Goal: Task Accomplishment & Management: Use online tool/utility

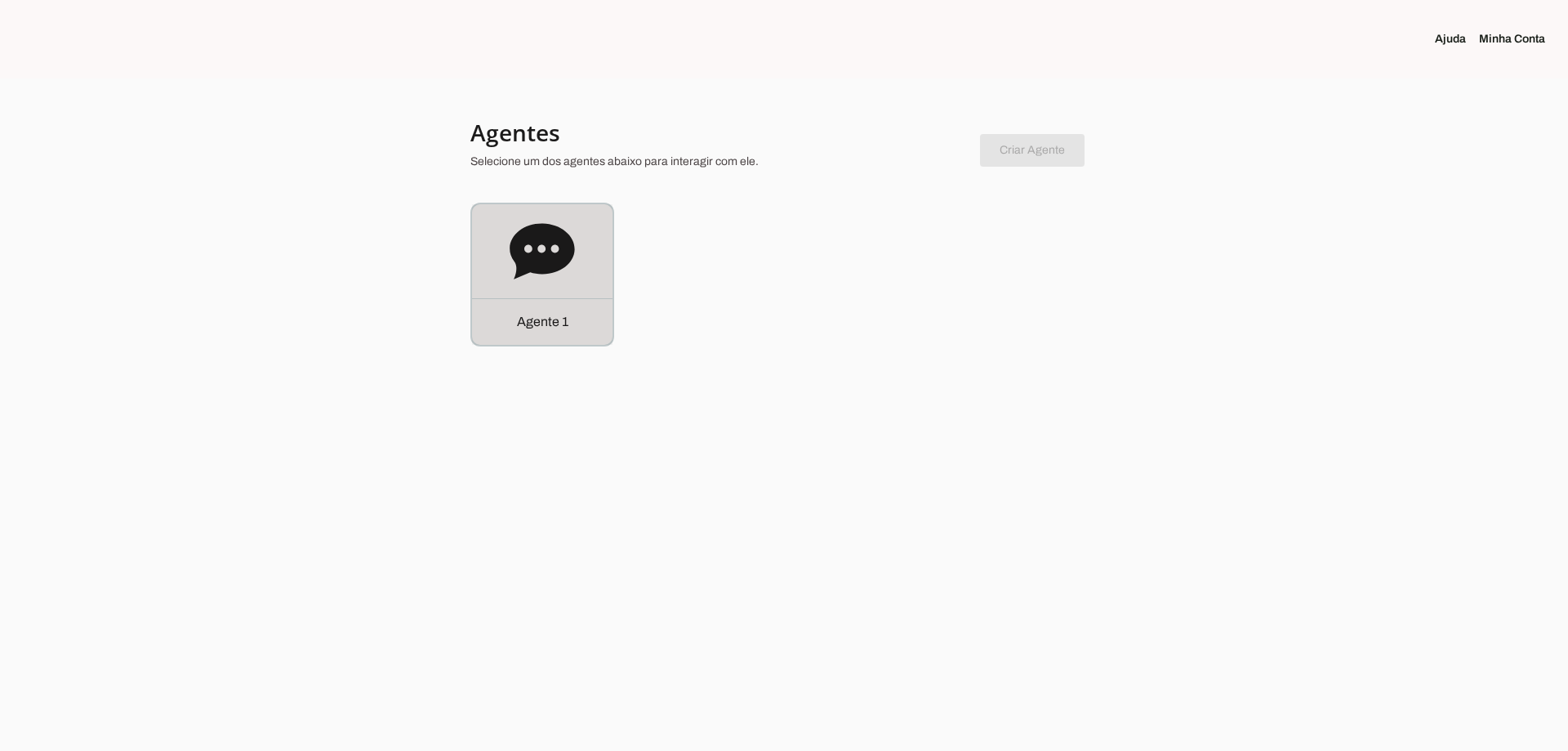
click at [577, 274] on div "Agente 1" at bounding box center [542, 274] width 141 height 141
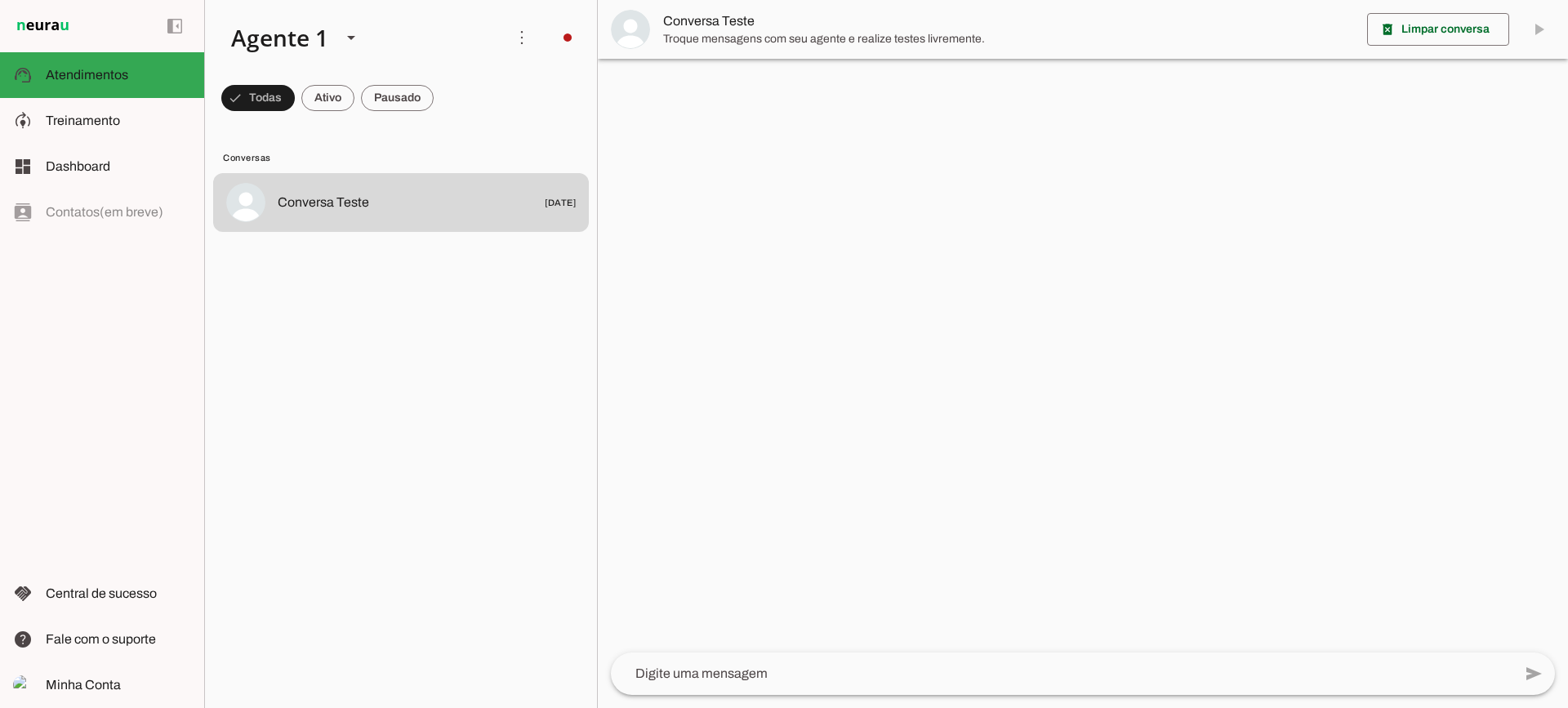
click at [320, 96] on span at bounding box center [328, 98] width 53 height 40
click at [374, 95] on span at bounding box center [397, 98] width 72 height 40
drag, startPoint x: 320, startPoint y: 95, endPoint x: 322, endPoint y: 77, distance: 18.1
click at [319, 95] on span at bounding box center [313, 98] width 53 height 40
click at [414, 105] on span at bounding box center [397, 98] width 72 height 40
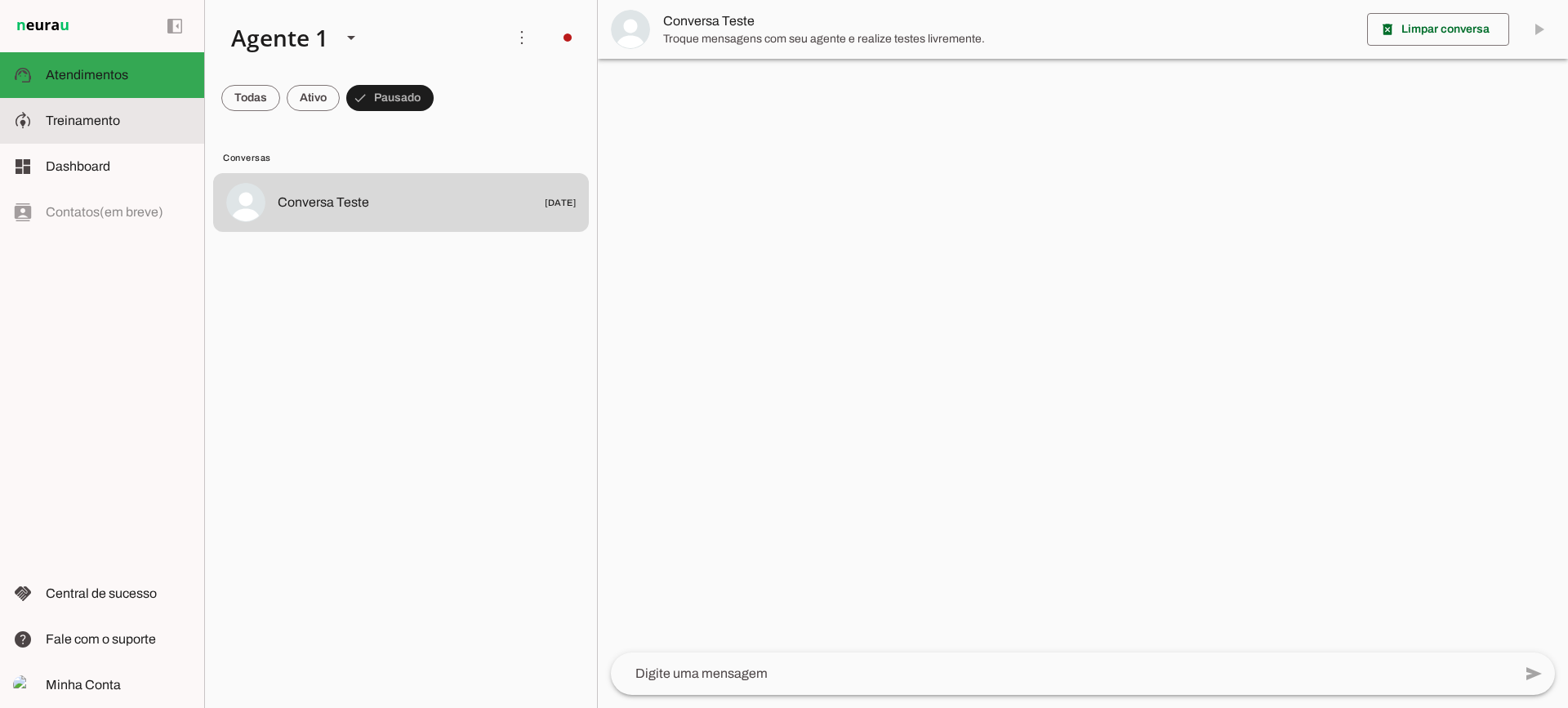
click at [85, 120] on span "Treinamento" at bounding box center [83, 120] width 74 height 14
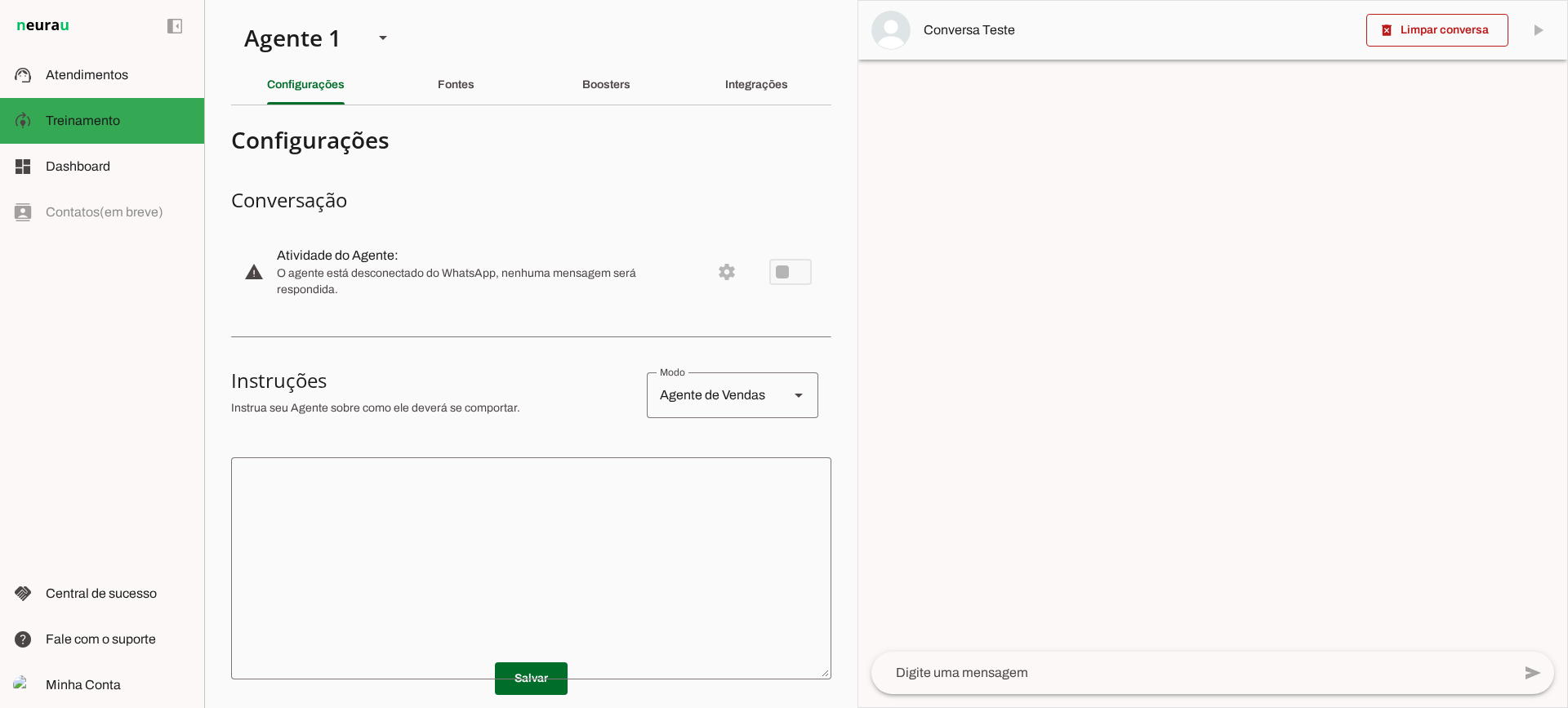
click at [464, 109] on section "Agente 1 Criar Agente Você atingiu o limite de IAs Neurau permitidas. Atualize …" at bounding box center [530, 354] width 653 height 708
click at [455, 94] on div "Fontes" at bounding box center [456, 85] width 37 height 40
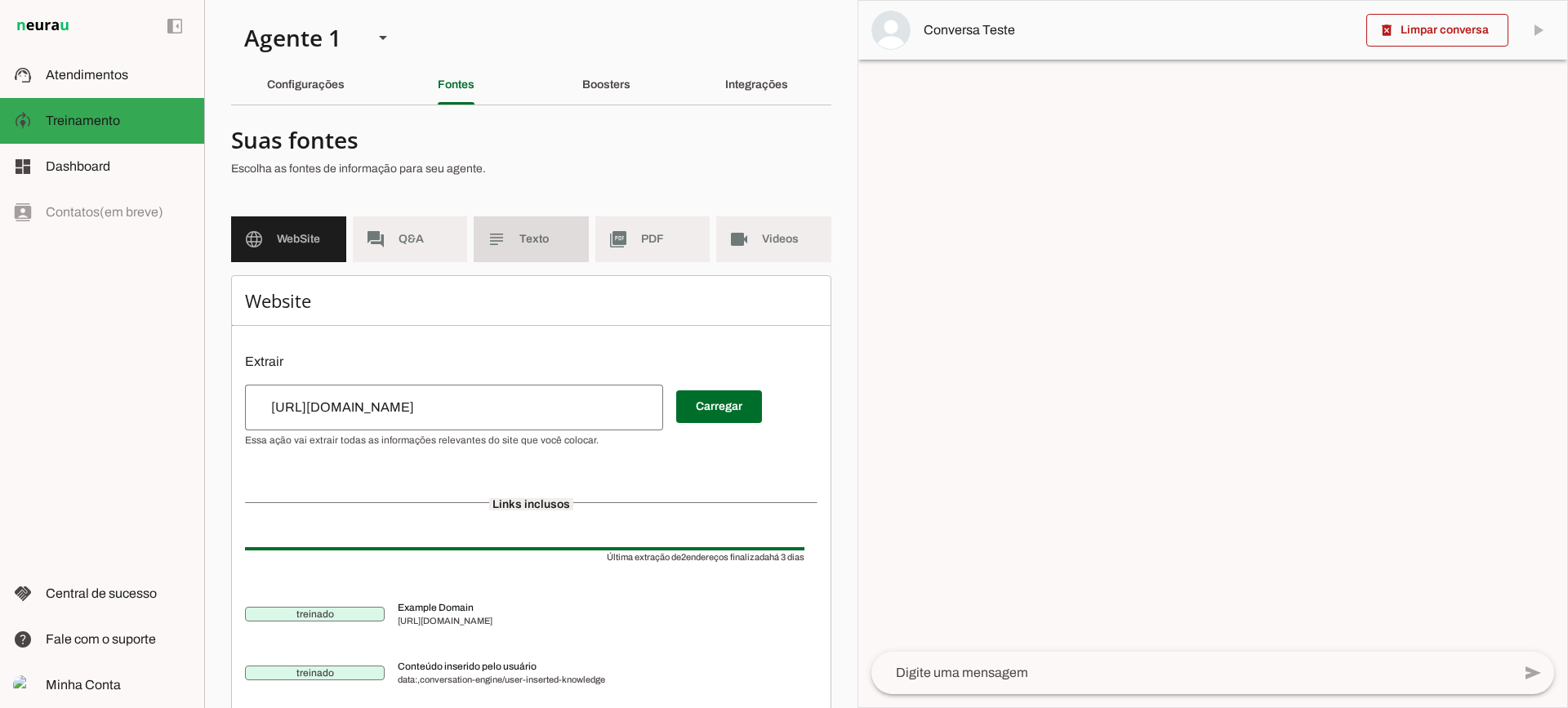
click at [531, 252] on md-item "subject Texto" at bounding box center [531, 240] width 115 height 46
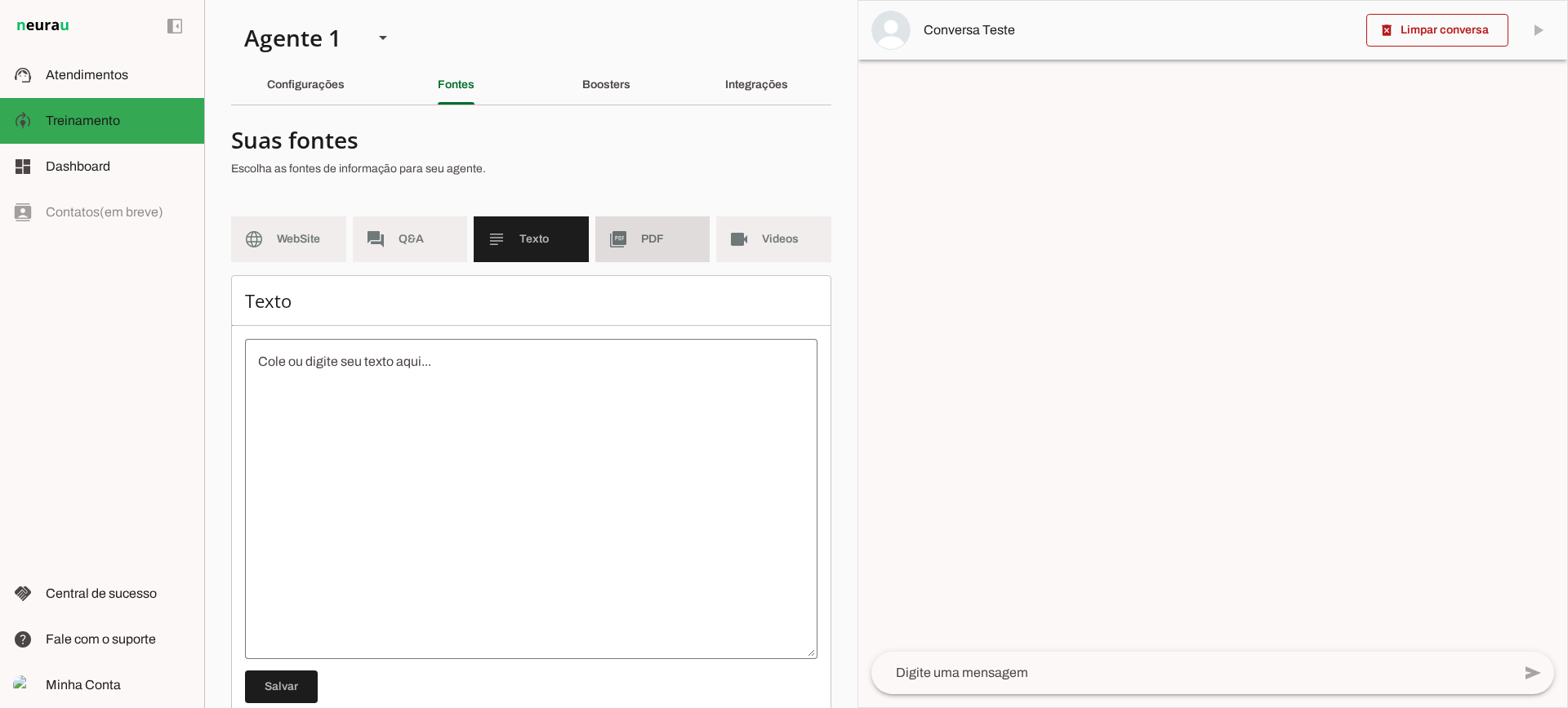
click at [618, 251] on md-item "picture_as_pdf PDF" at bounding box center [653, 240] width 115 height 46
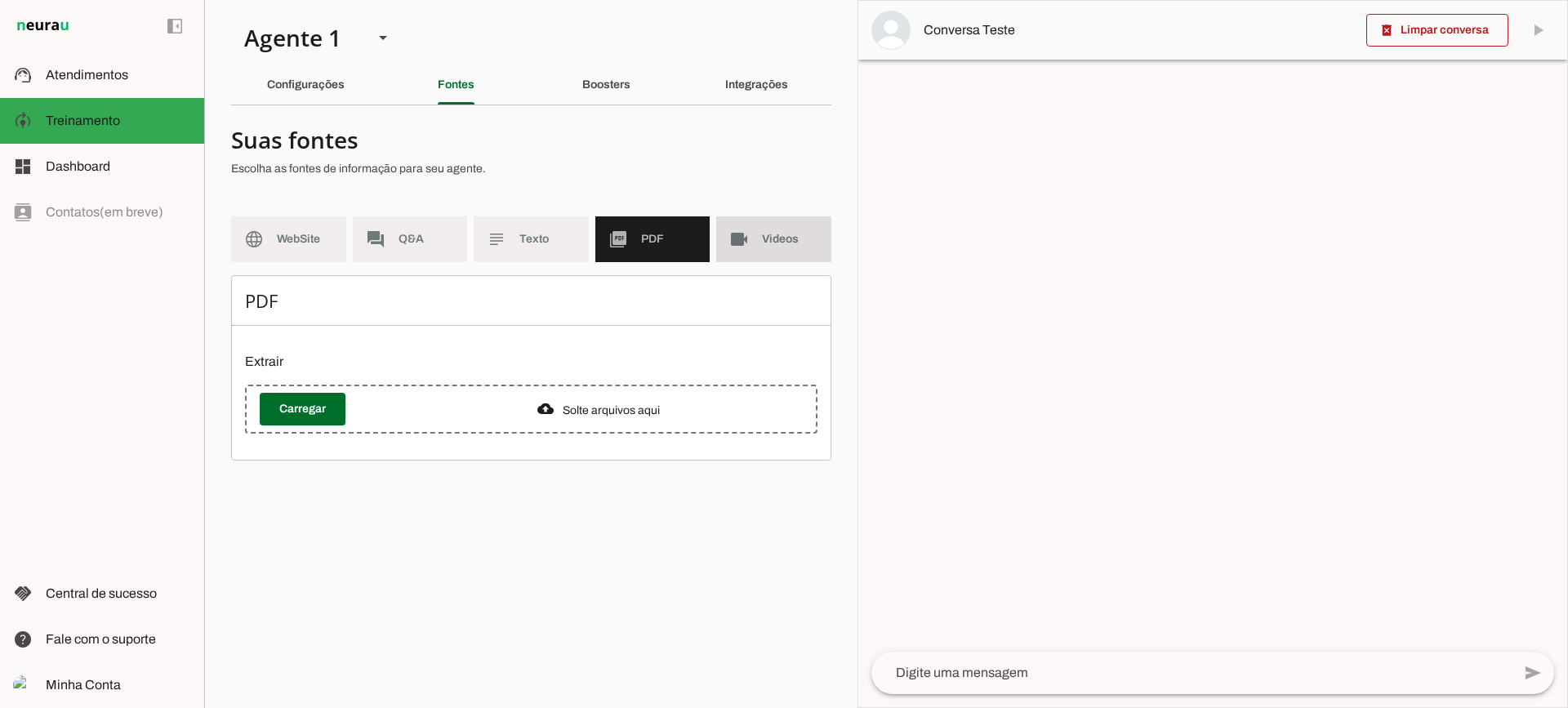
click at [757, 254] on md-item "videocam Videos" at bounding box center [774, 240] width 115 height 46
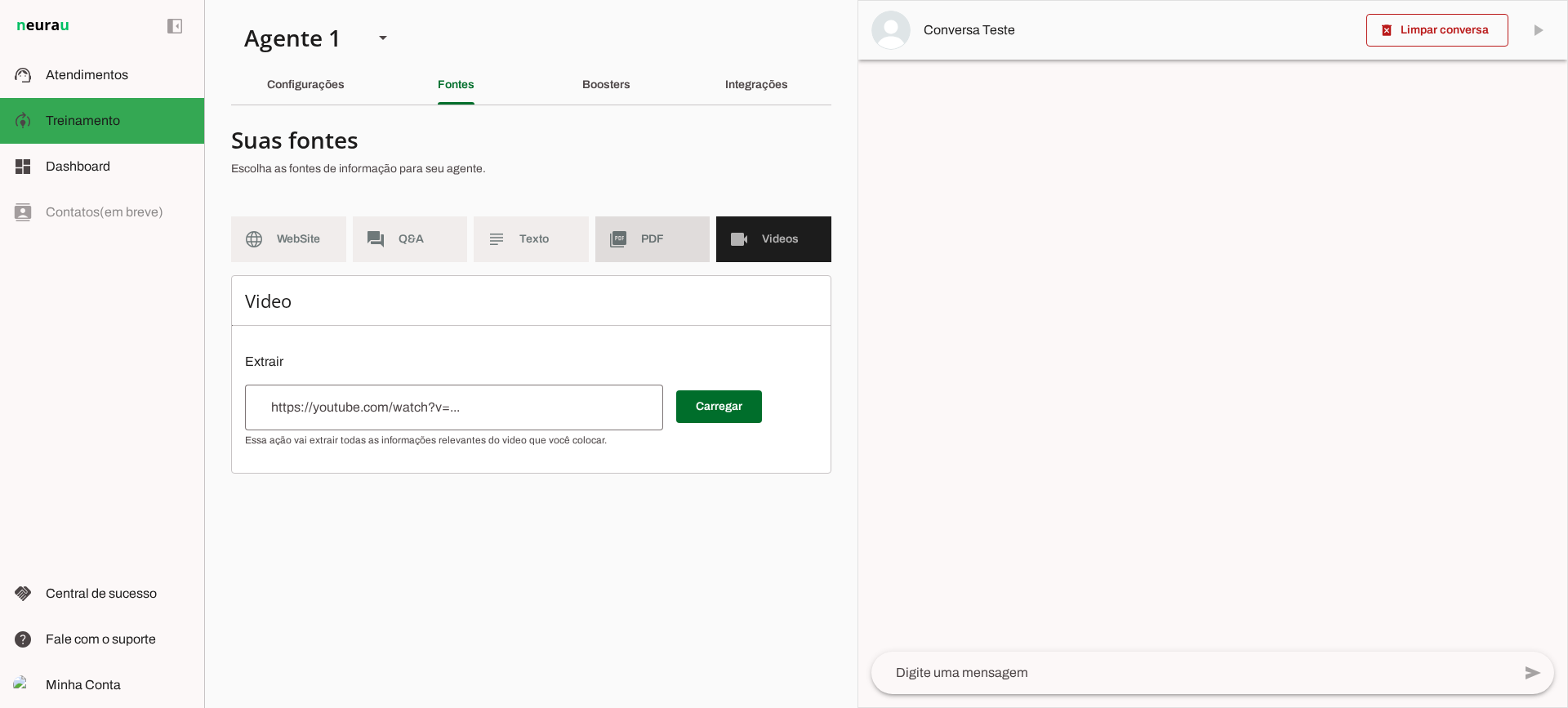
click at [678, 240] on span "PDF" at bounding box center [670, 240] width 56 height 16
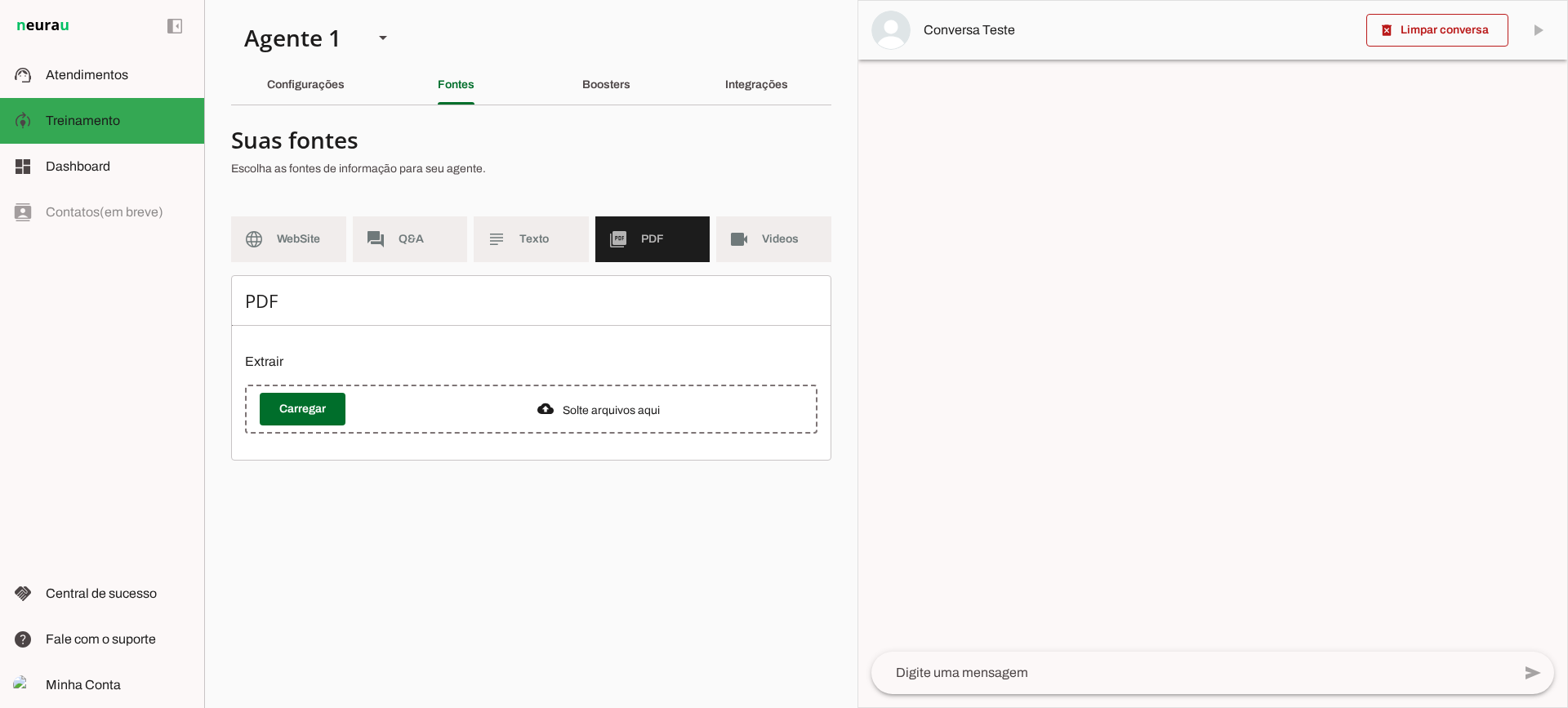
click at [582, 67] on div "Boosters" at bounding box center [606, 85] width 49 height 40
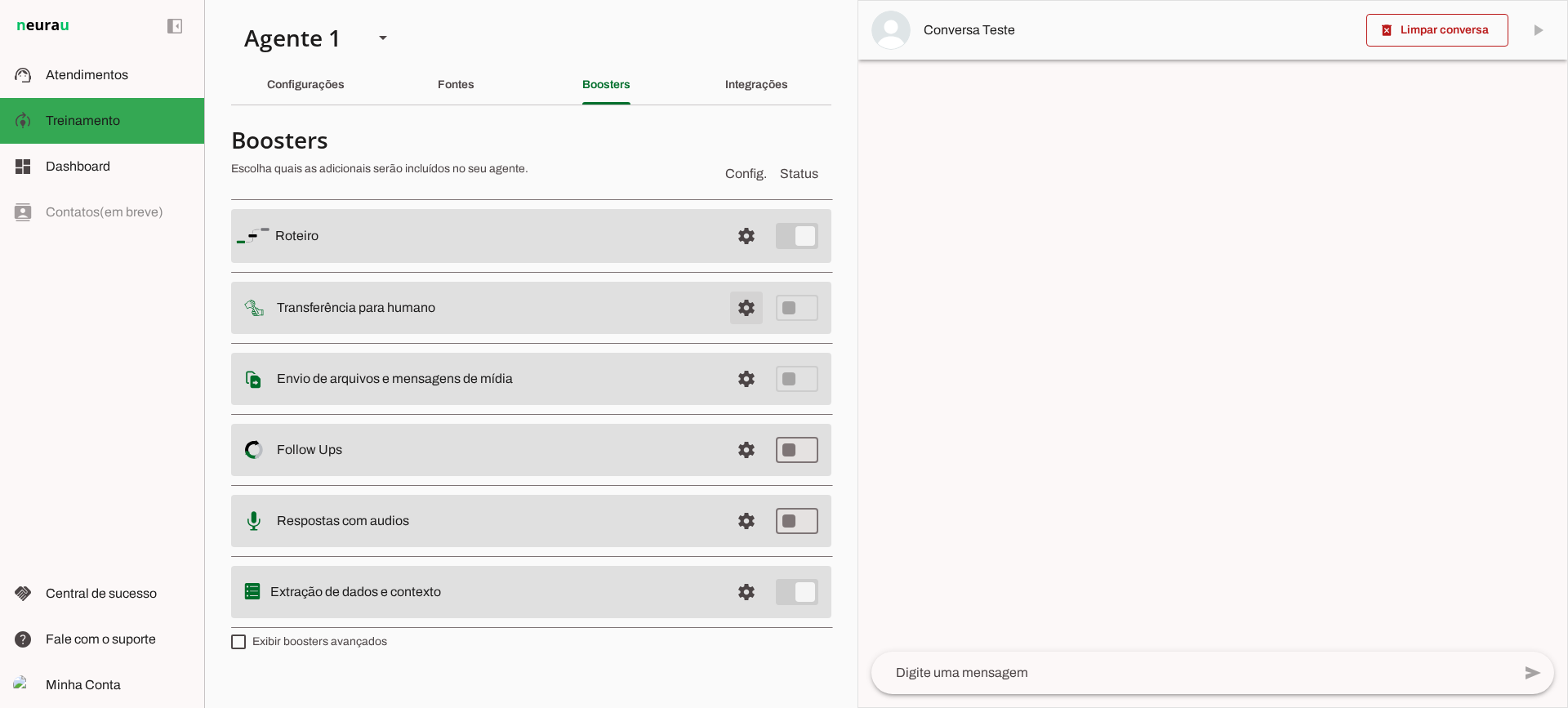
click at [740, 318] on span at bounding box center [747, 308] width 40 height 40
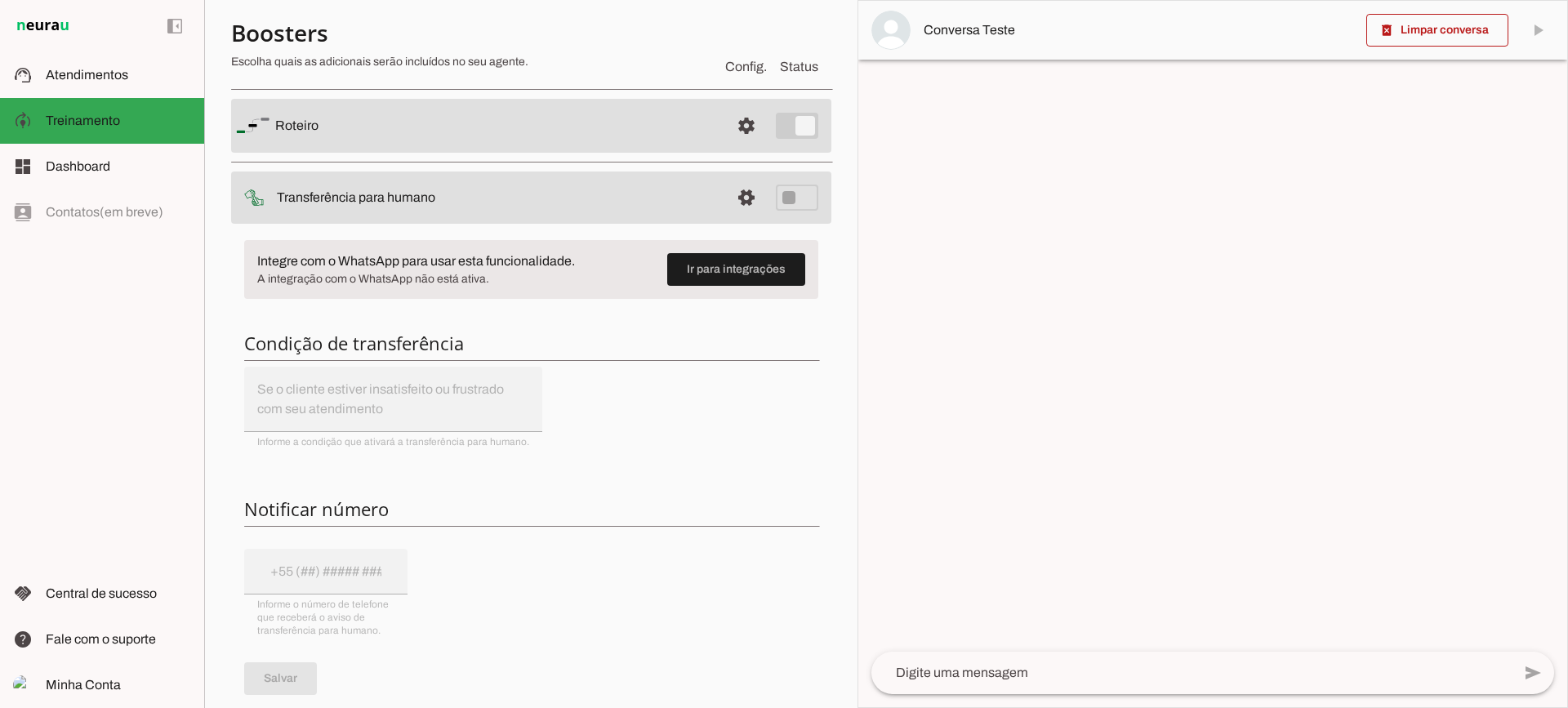
scroll to position [82, 0]
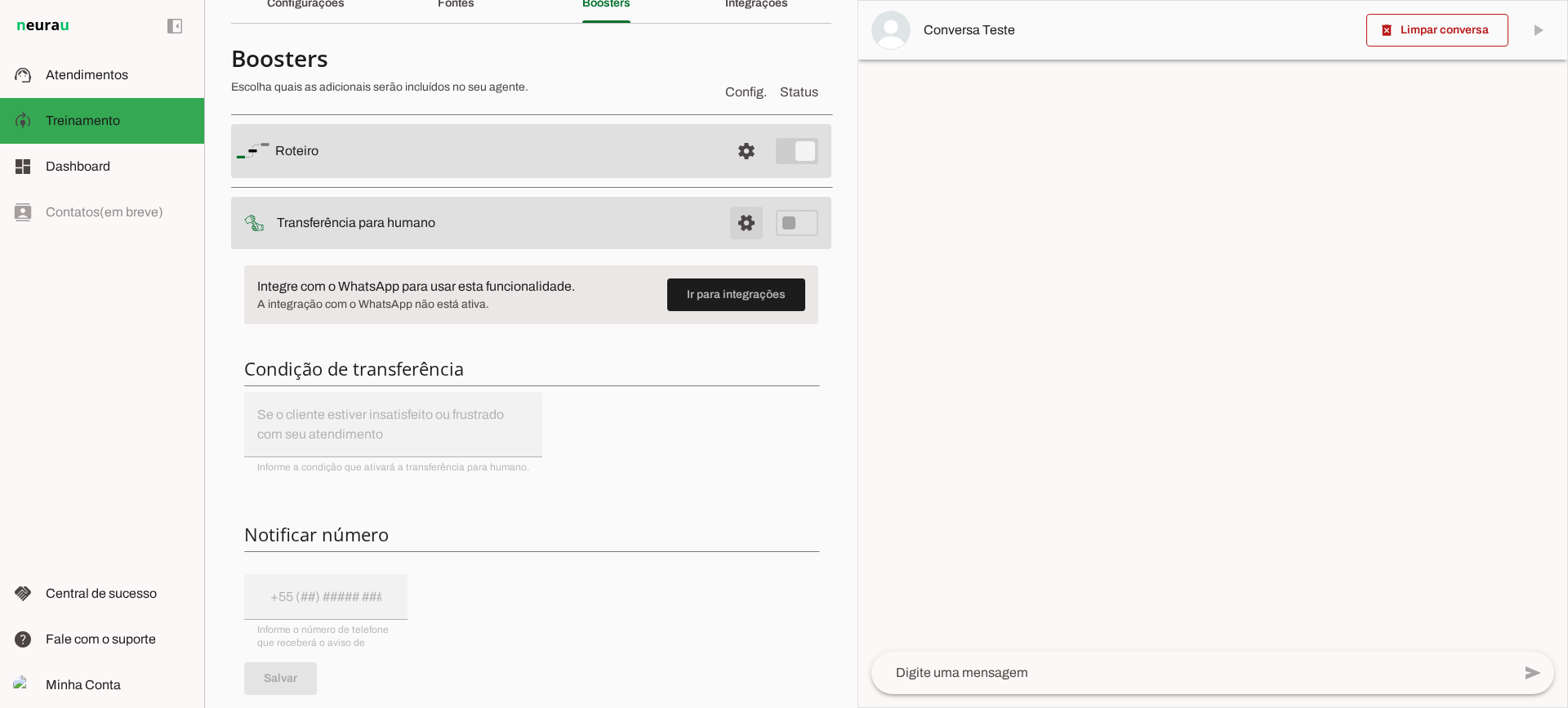
click at [727, 233] on span at bounding box center [747, 223] width 40 height 40
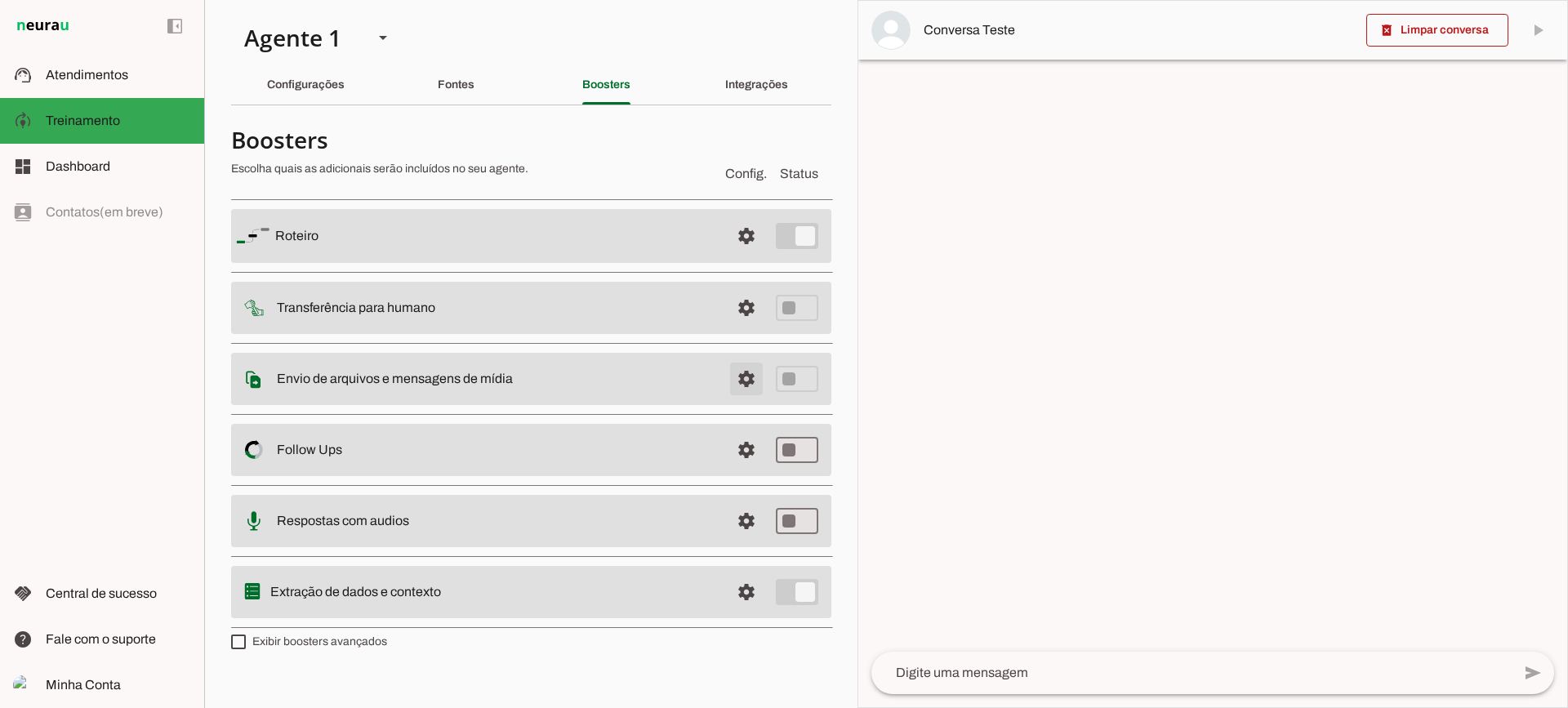
click at [738, 378] on span at bounding box center [747, 379] width 40 height 40
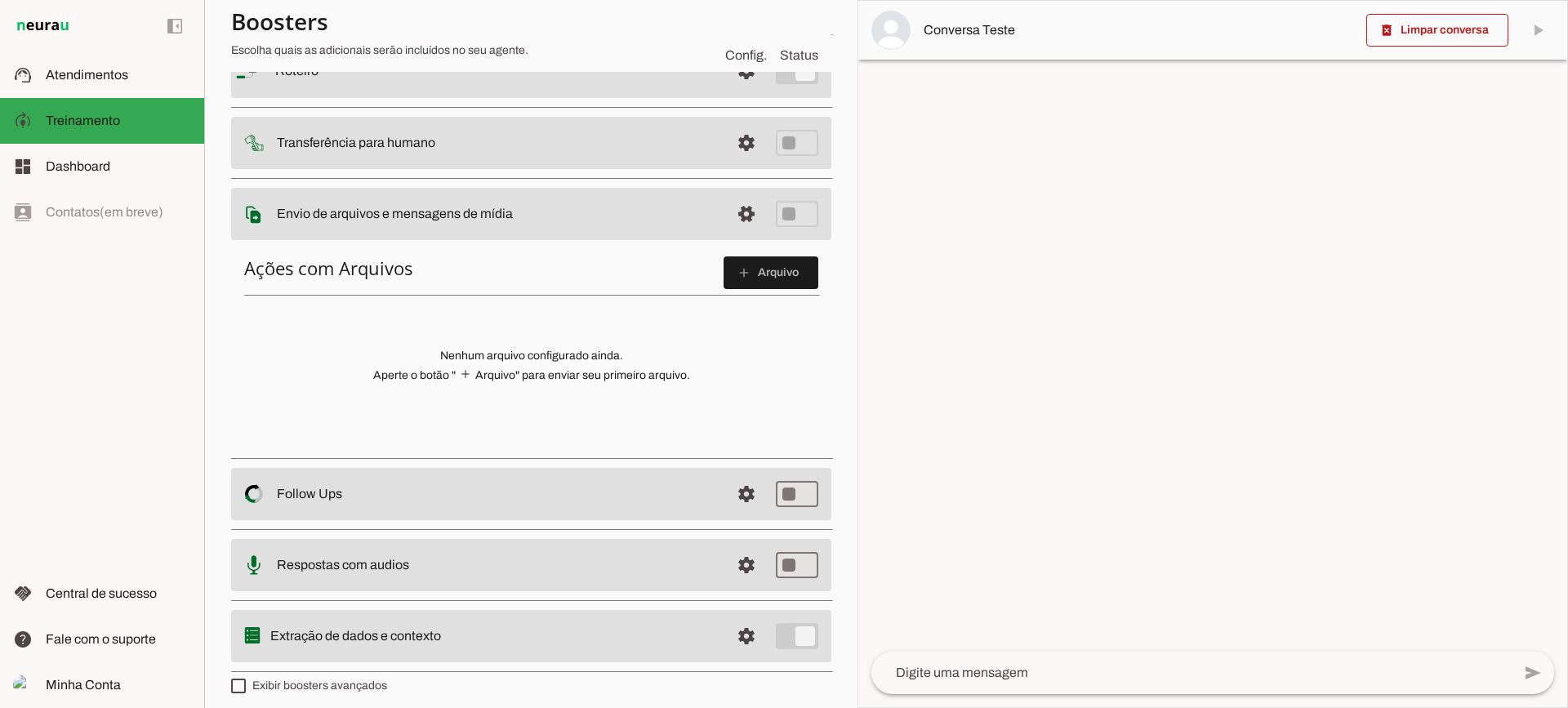
scroll to position [163, 0]
click at [0, 0] on slot "add" at bounding box center [0, 0] width 0 height 0
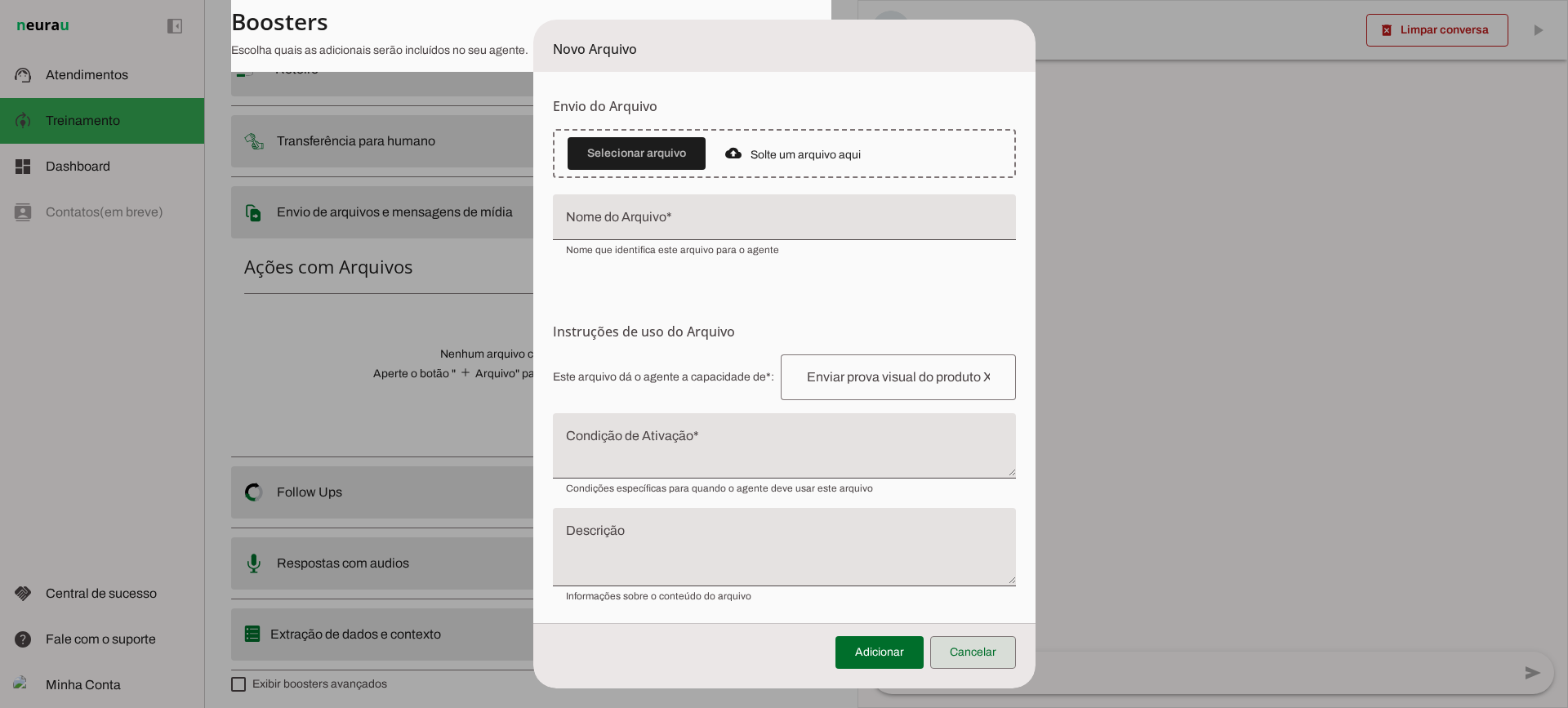
click at [985, 645] on span at bounding box center [973, 653] width 86 height 40
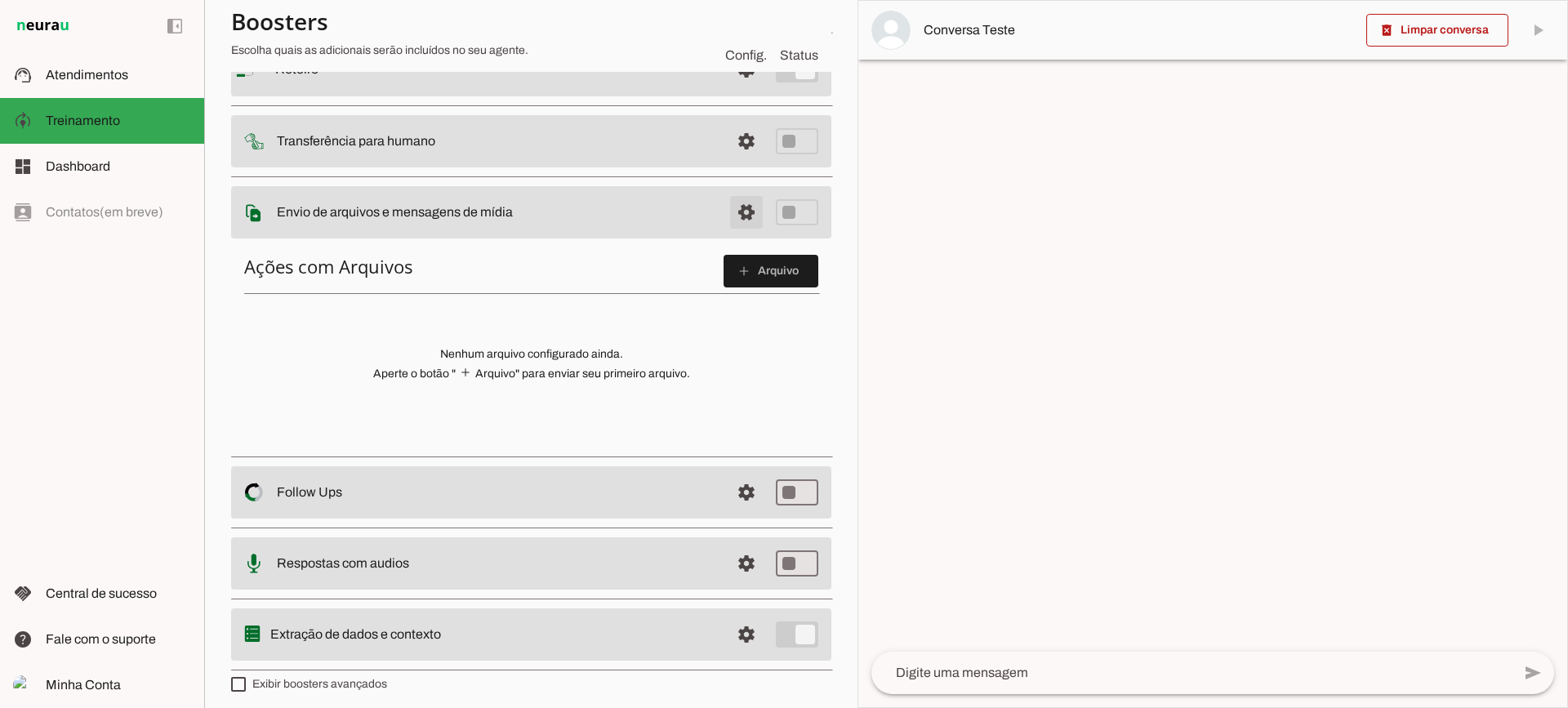
click at [730, 222] on span at bounding box center [747, 212] width 40 height 40
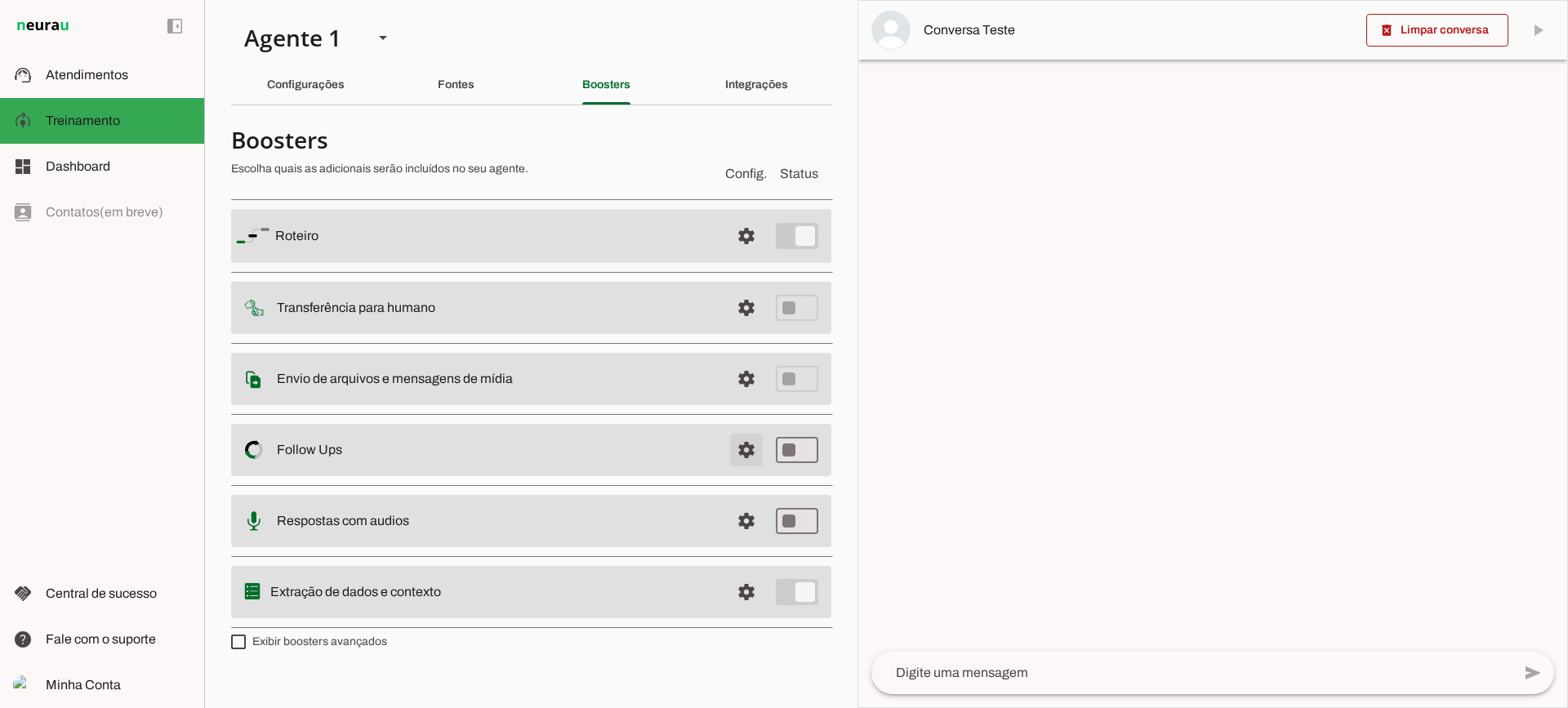
click at [749, 441] on span at bounding box center [747, 450] width 40 height 40
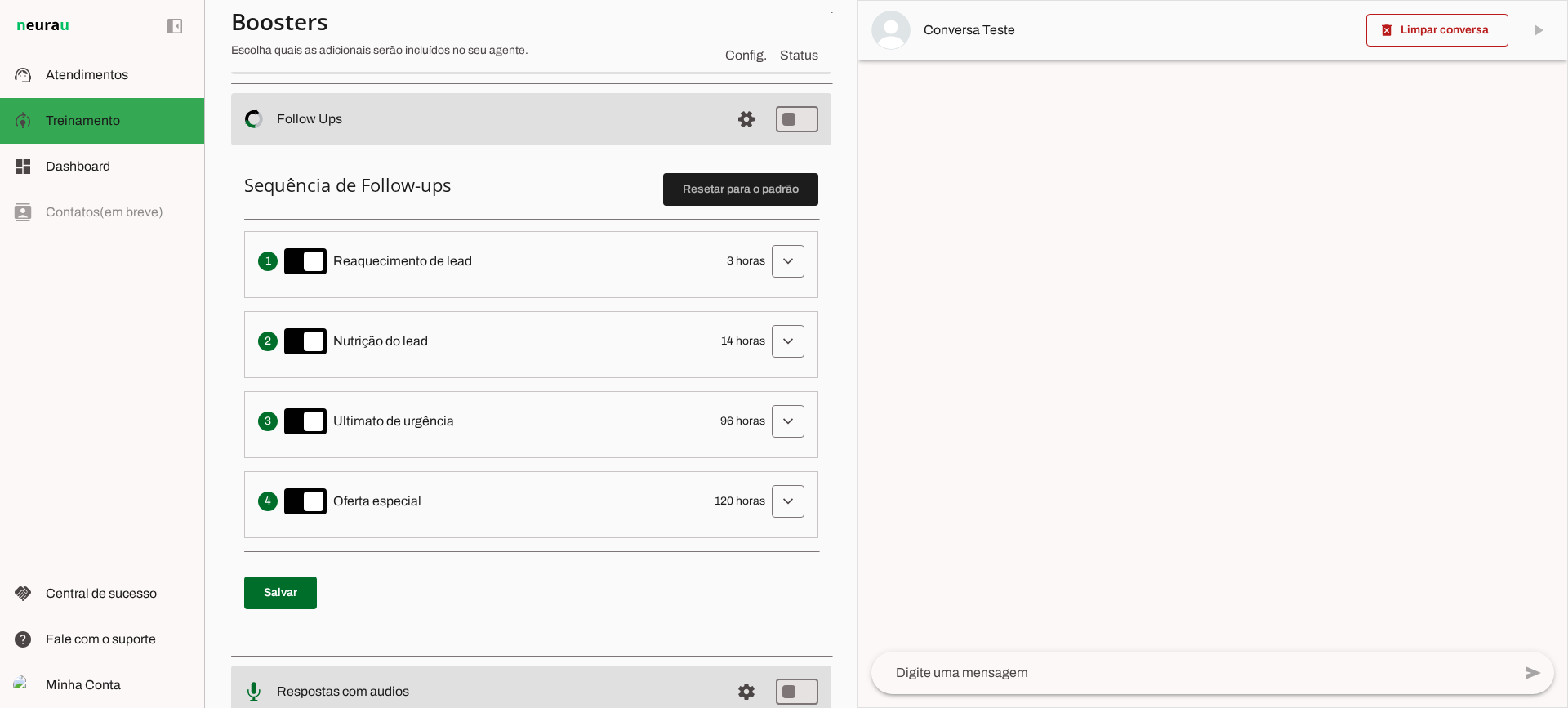
scroll to position [327, 0]
click at [777, 274] on span at bounding box center [788, 263] width 40 height 40
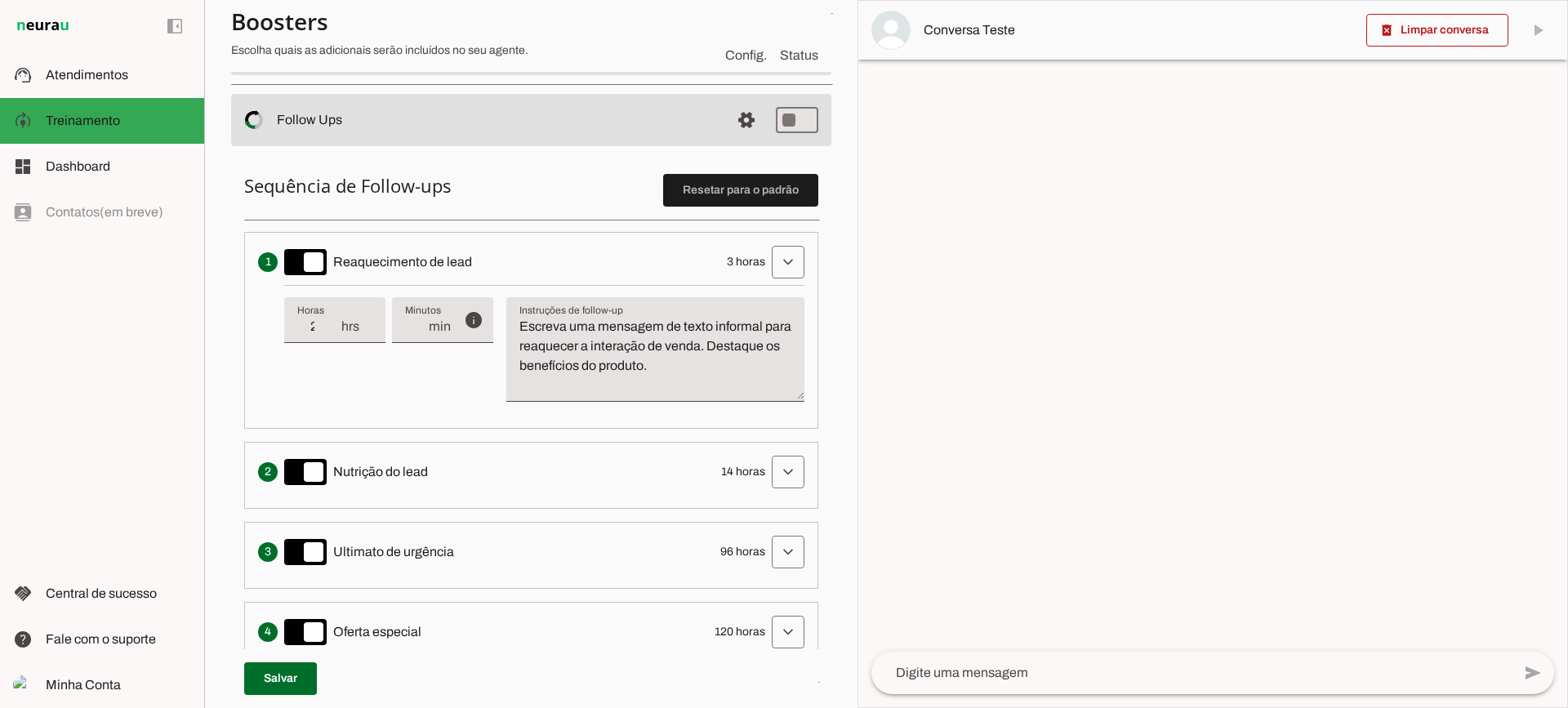
type input "2"
type md-filled-text-field "2"
click at [328, 332] on input "2" at bounding box center [319, 327] width 43 height 20
type input "1"
type md-filled-text-field "1"
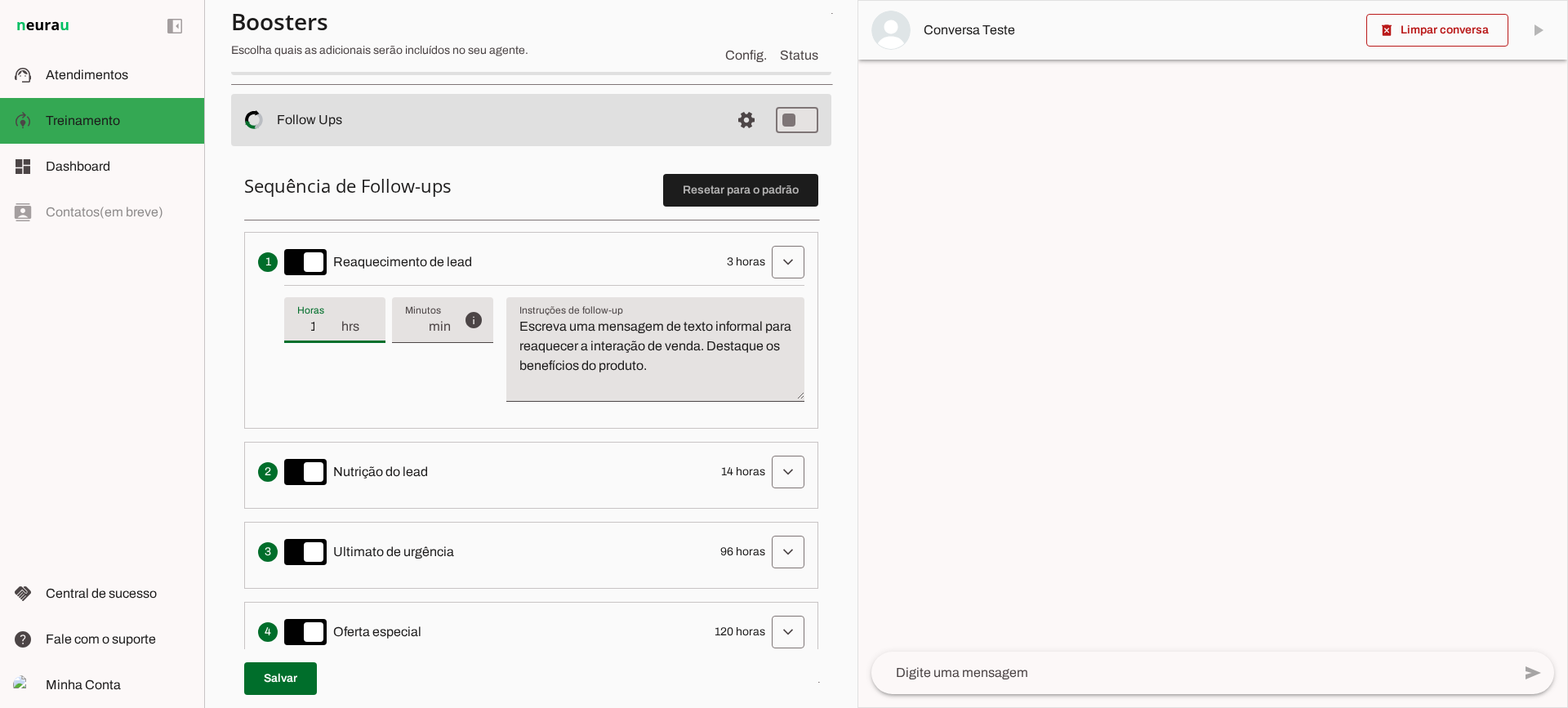
click at [328, 332] on input "1" at bounding box center [319, 327] width 43 height 20
type input "2"
type md-filled-text-field "2"
click at [333, 324] on input "2" at bounding box center [319, 327] width 43 height 20
type input "3"
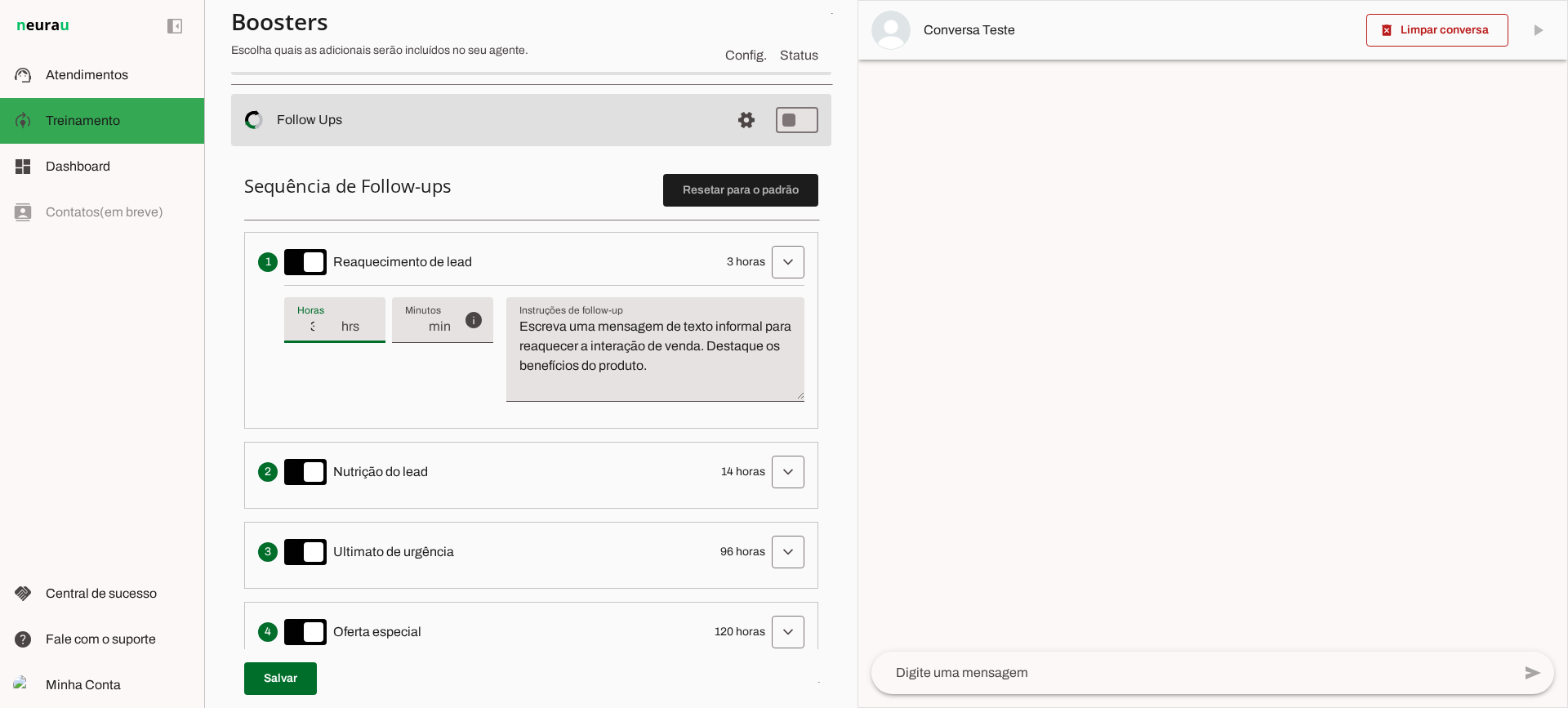
type md-filled-text-field "3"
click at [333, 324] on input "3" at bounding box center [319, 327] width 43 height 20
type input "4"
type md-filled-text-field "4"
click at [335, 325] on input "4" at bounding box center [319, 327] width 43 height 20
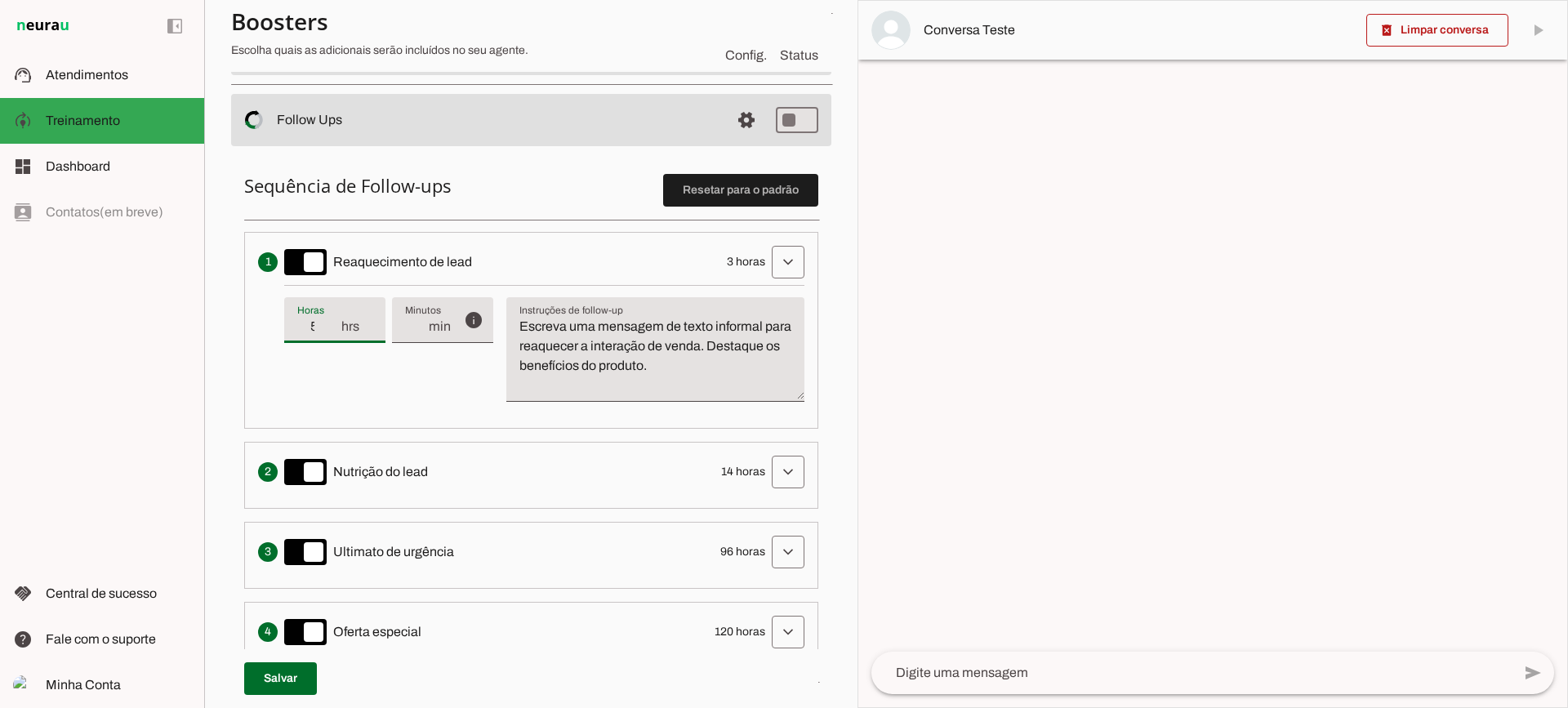
type input "5"
type md-filled-text-field "5"
click at [335, 325] on input "5" at bounding box center [319, 327] width 43 height 20
drag, startPoint x: 721, startPoint y: 364, endPoint x: 505, endPoint y: 283, distance: 230.7
click at [505, 284] on li "Envia uma mensagem para reengajar leads que pararam de responder, incentivando-…" at bounding box center [531, 330] width 574 height 197
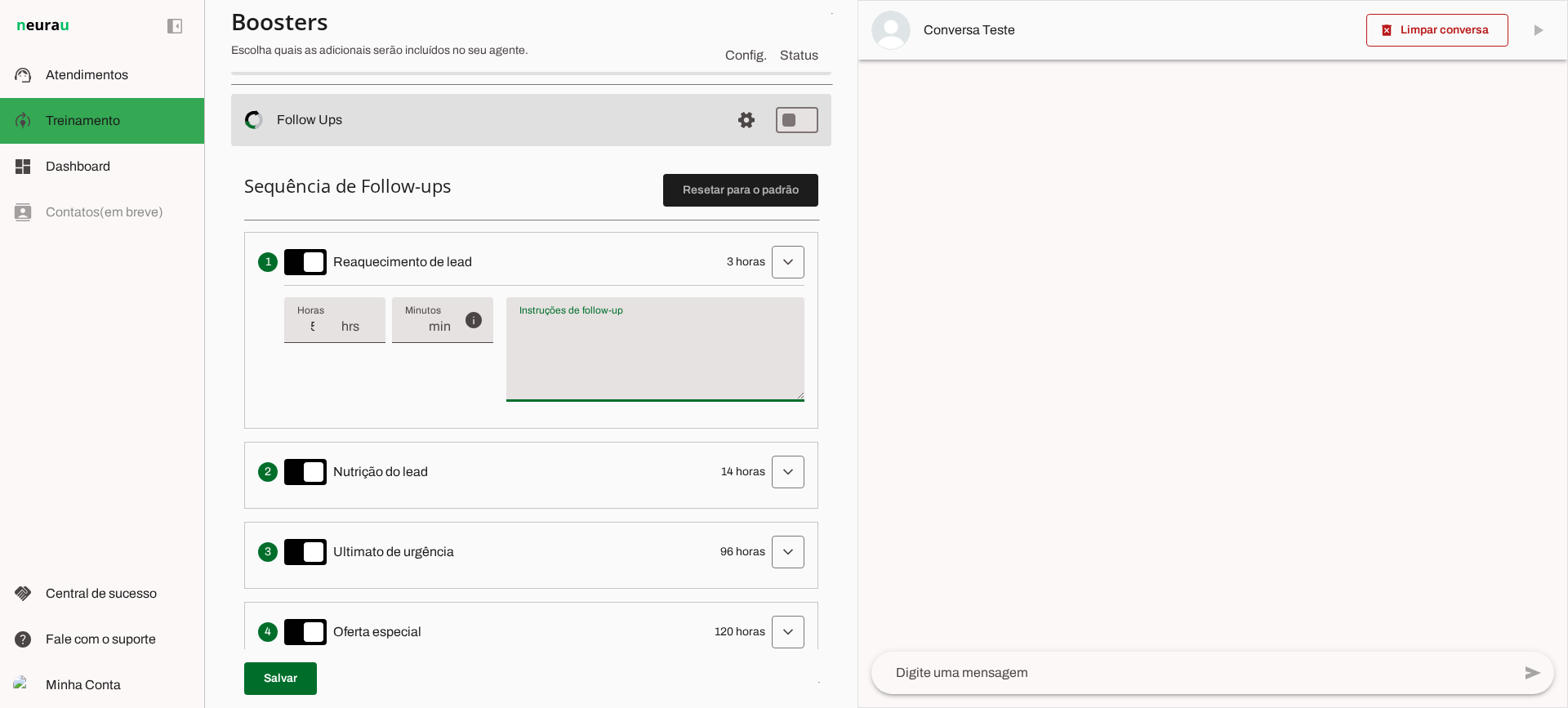
type textarea "Escreva uma mensagem de texto informal para reaquecer a interação de venda. Des…"
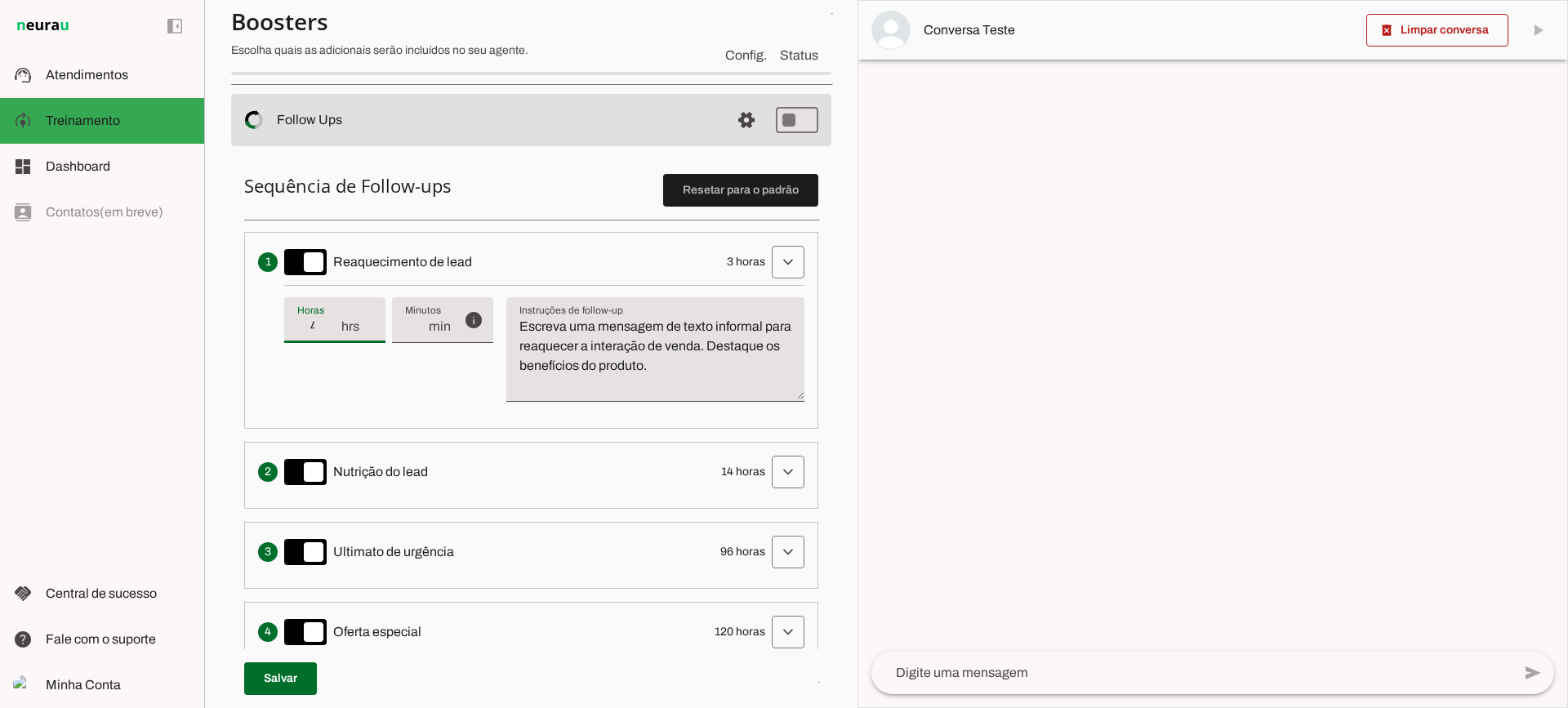
type input "4"
type md-filled-text-field "4"
click at [332, 333] on input "4" at bounding box center [319, 327] width 43 height 20
type input "3"
type md-filled-text-field "3"
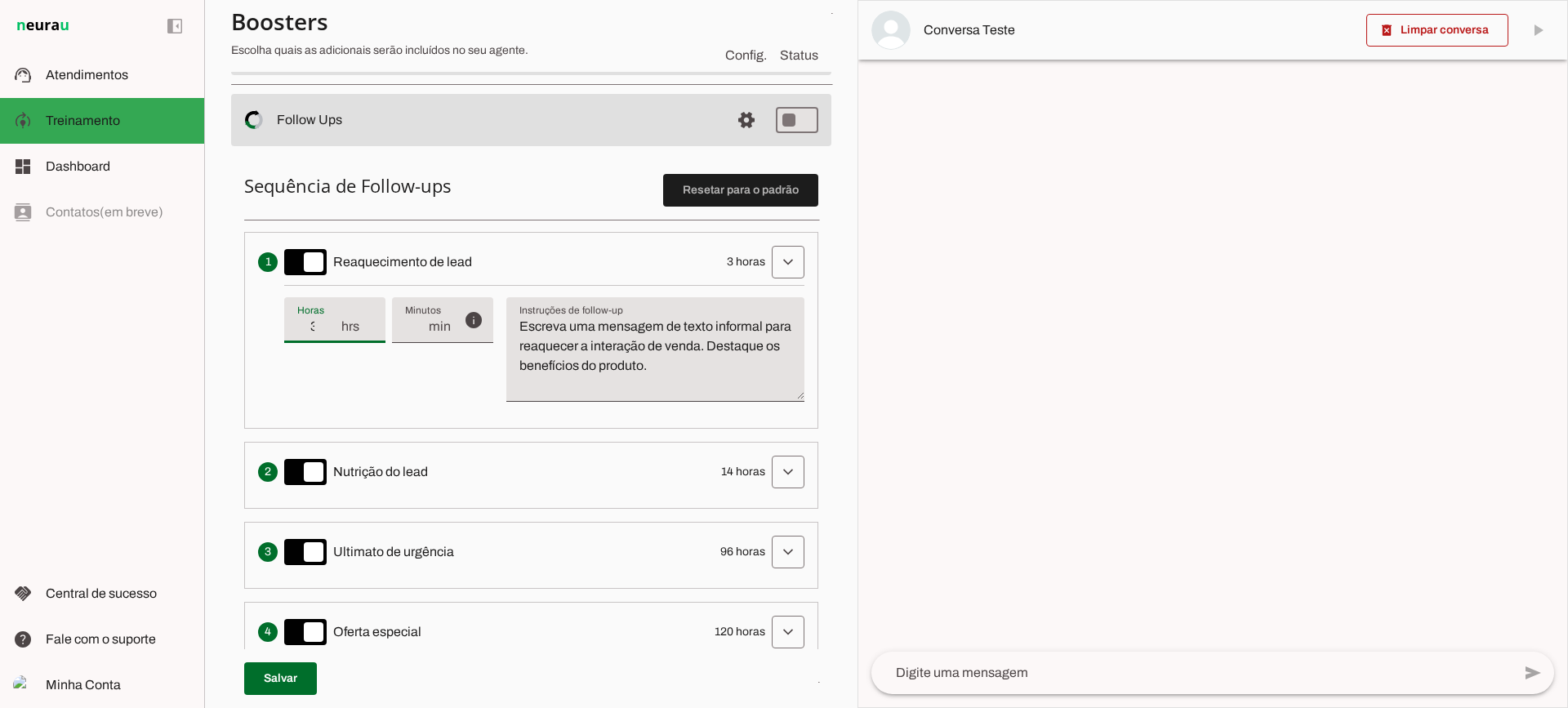
click at [332, 333] on input "3" at bounding box center [319, 327] width 43 height 20
click at [727, 115] on span at bounding box center [747, 120] width 40 height 40
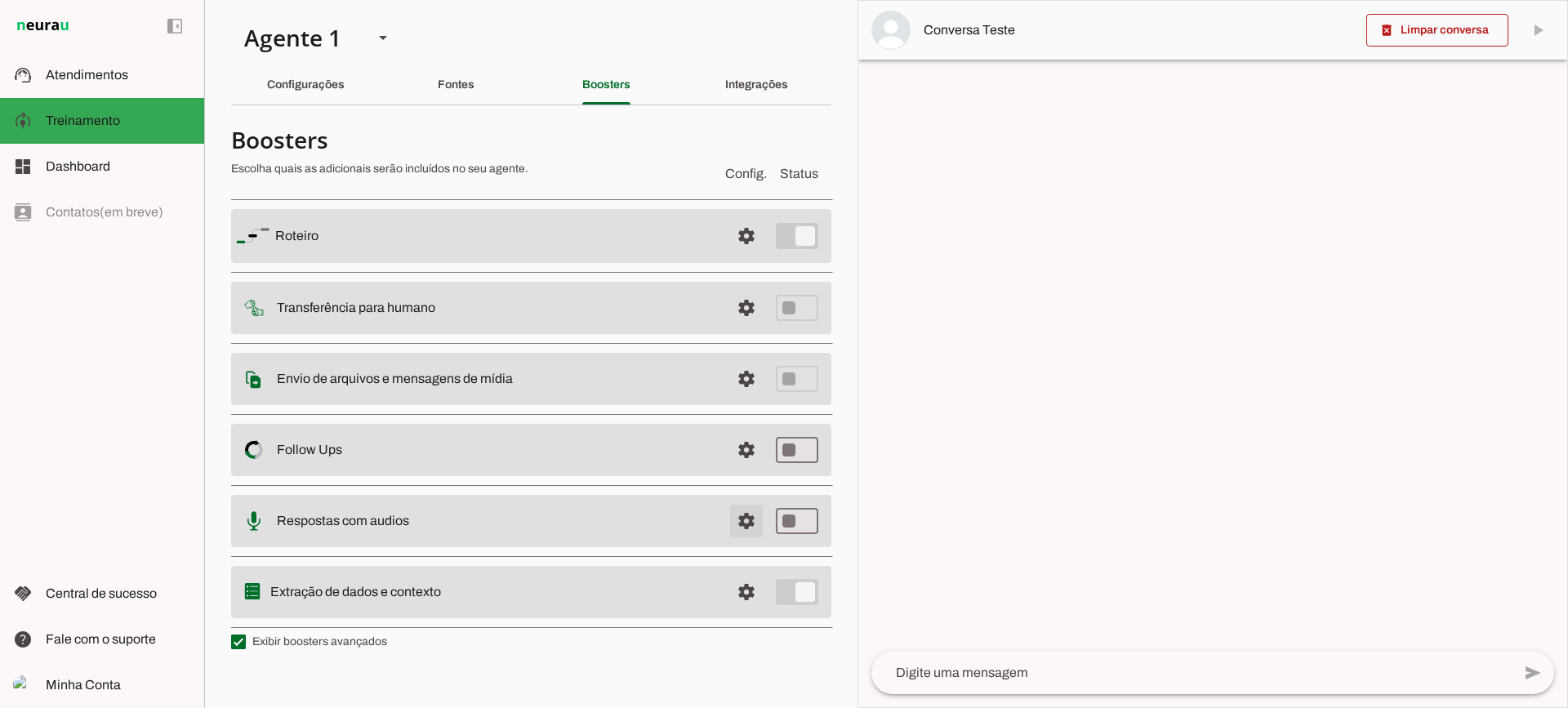
click at [762, 522] on span at bounding box center [747, 521] width 40 height 40
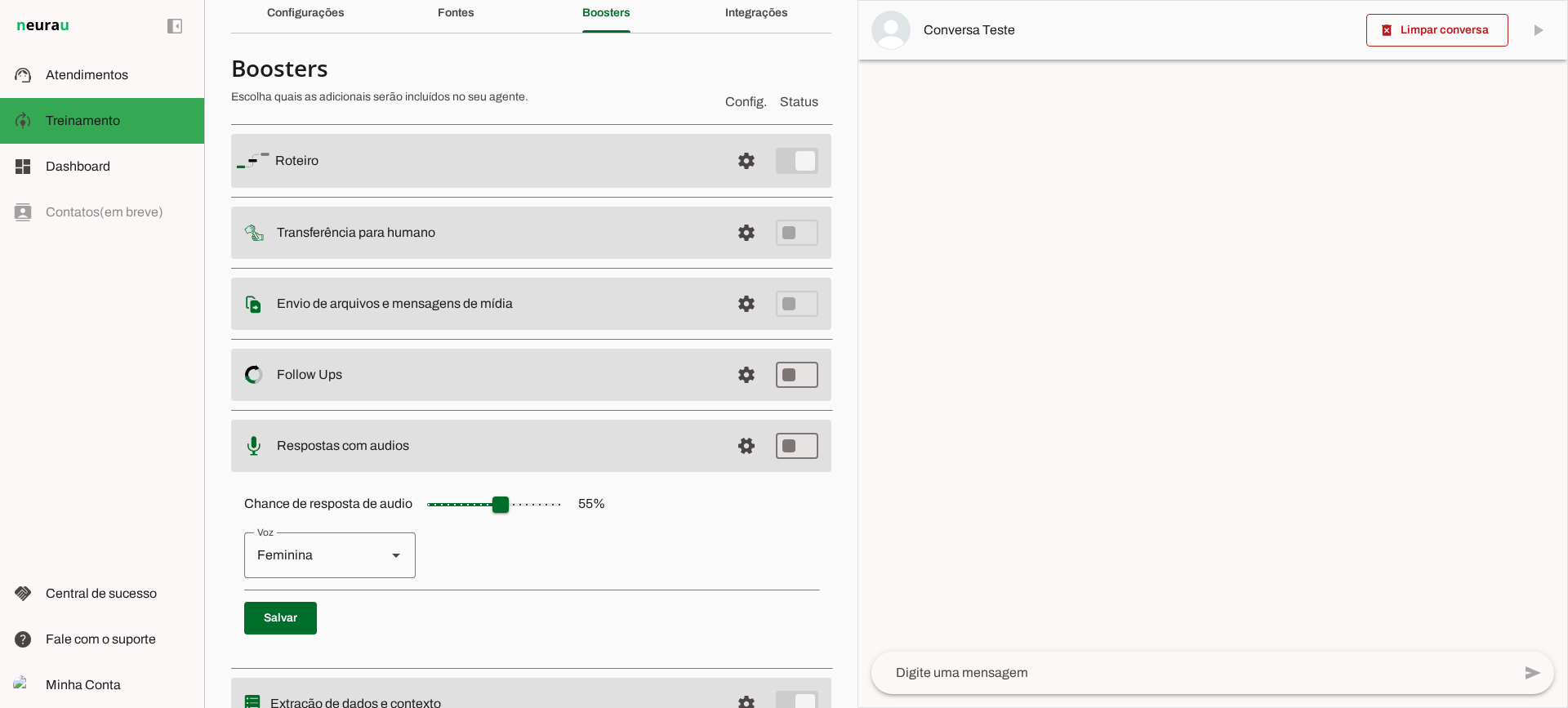
scroll to position [150, 0]
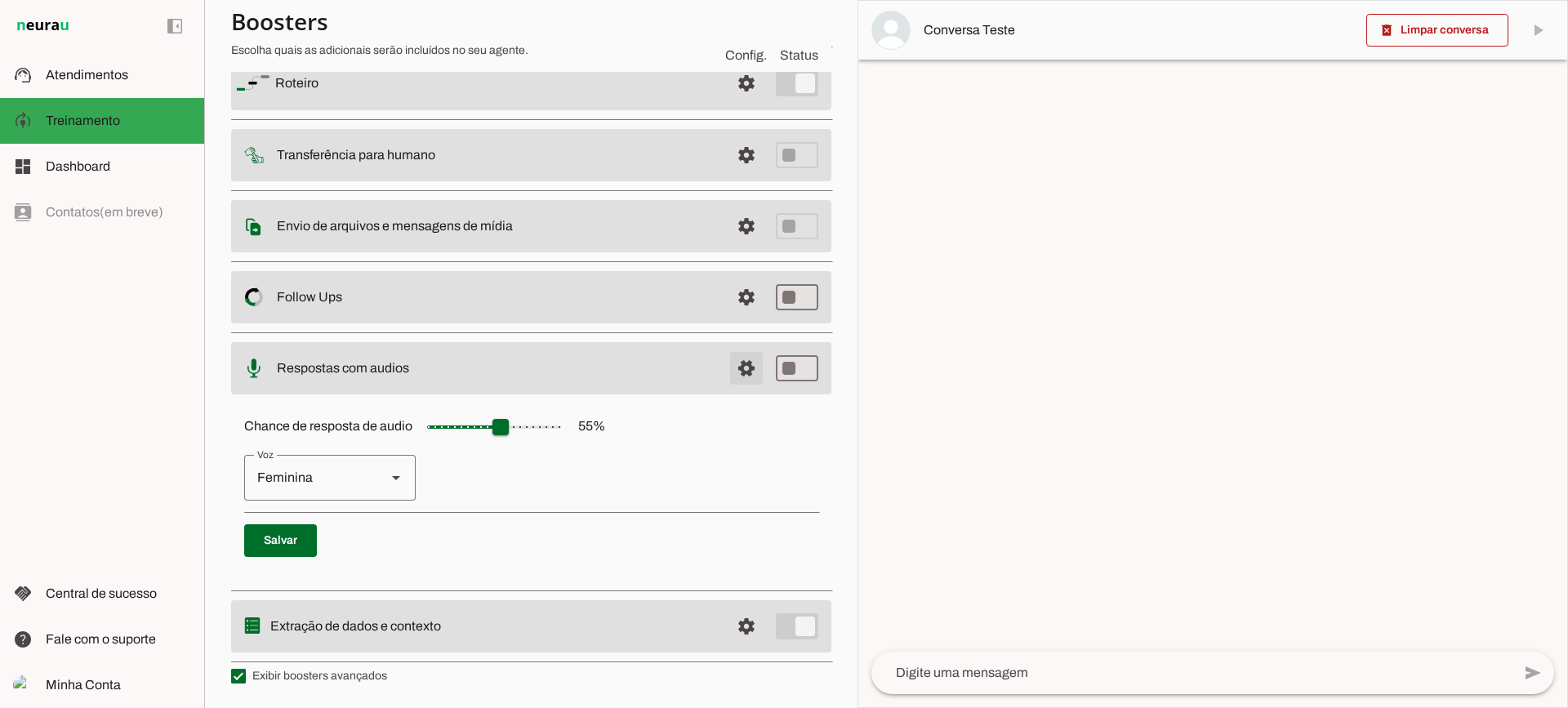
click at [743, 371] on span at bounding box center [747, 369] width 40 height 40
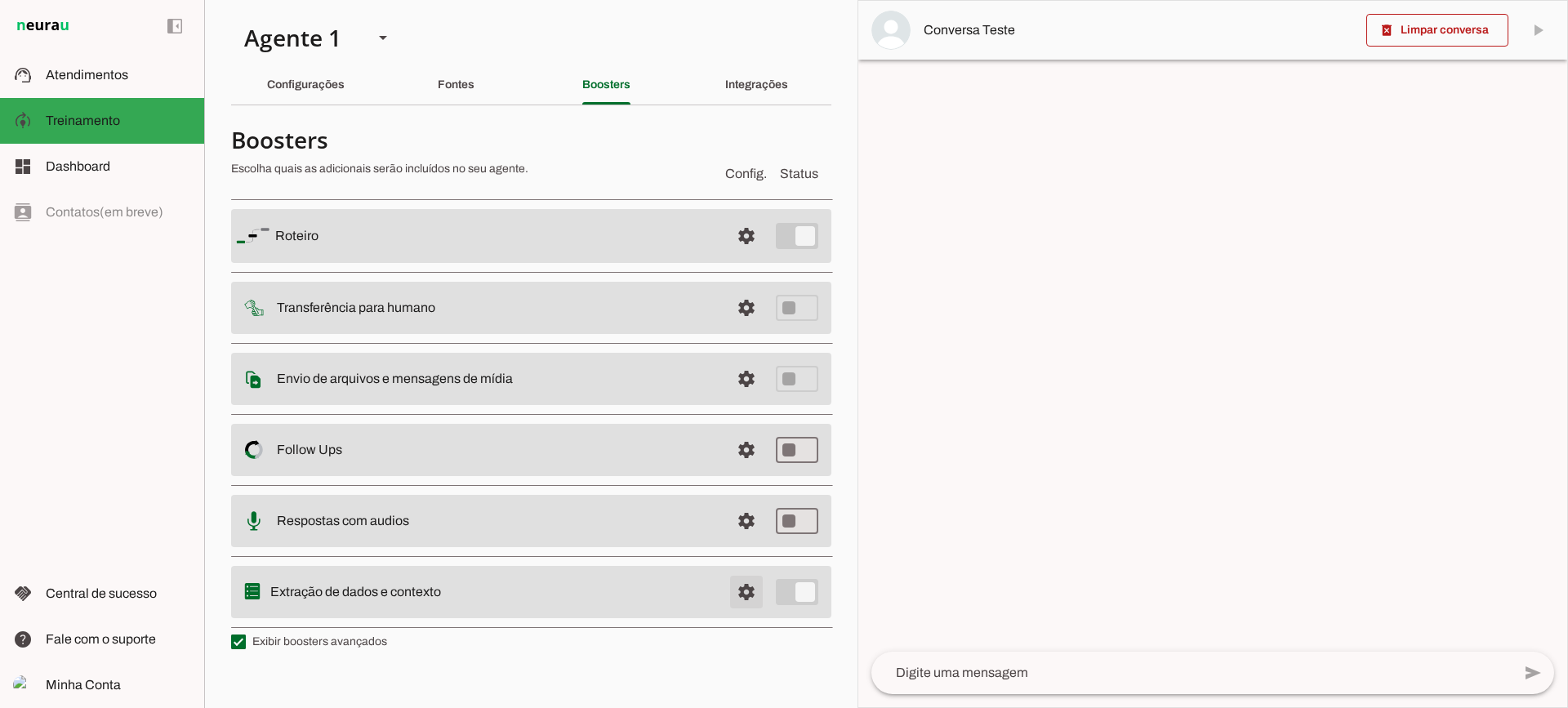
click at [751, 597] on span at bounding box center [747, 592] width 40 height 40
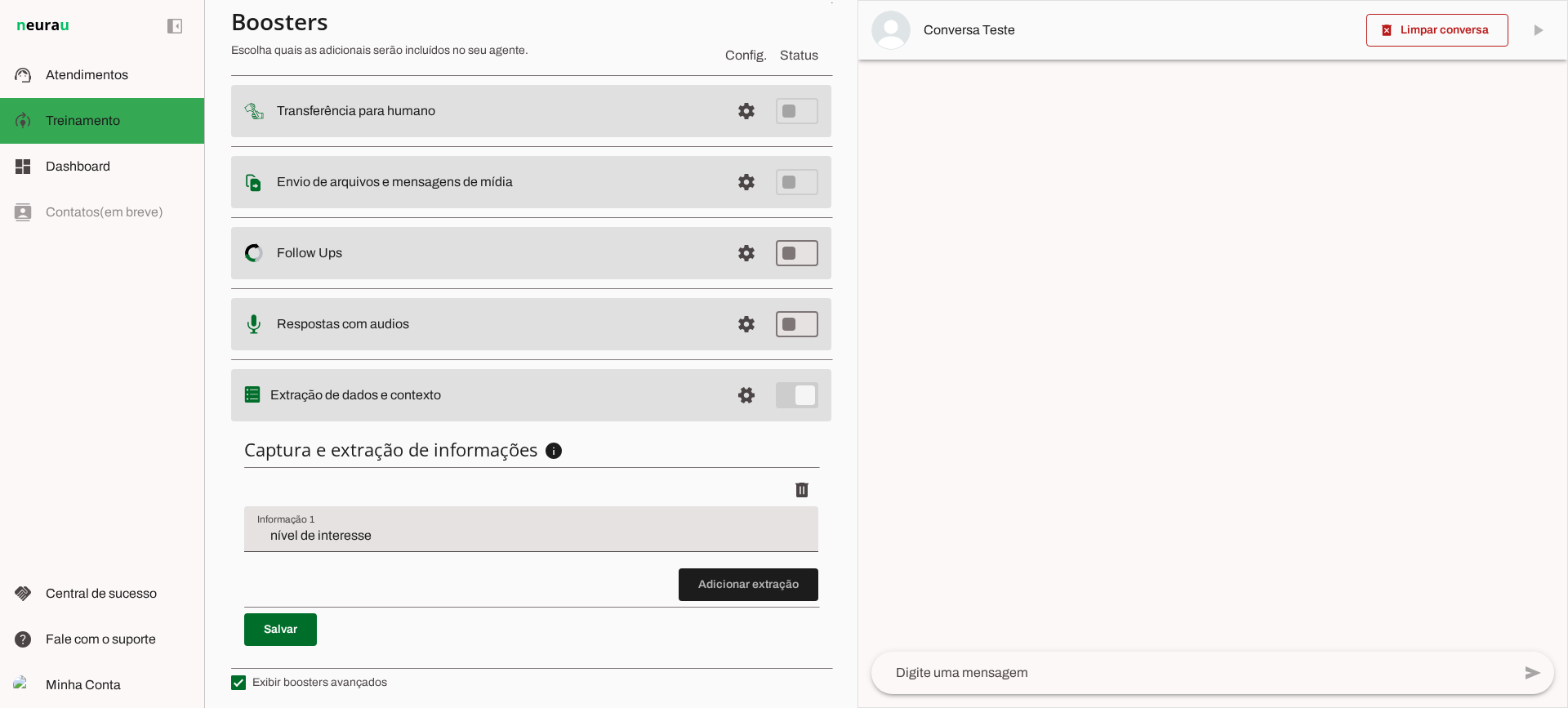
scroll to position [200, 0]
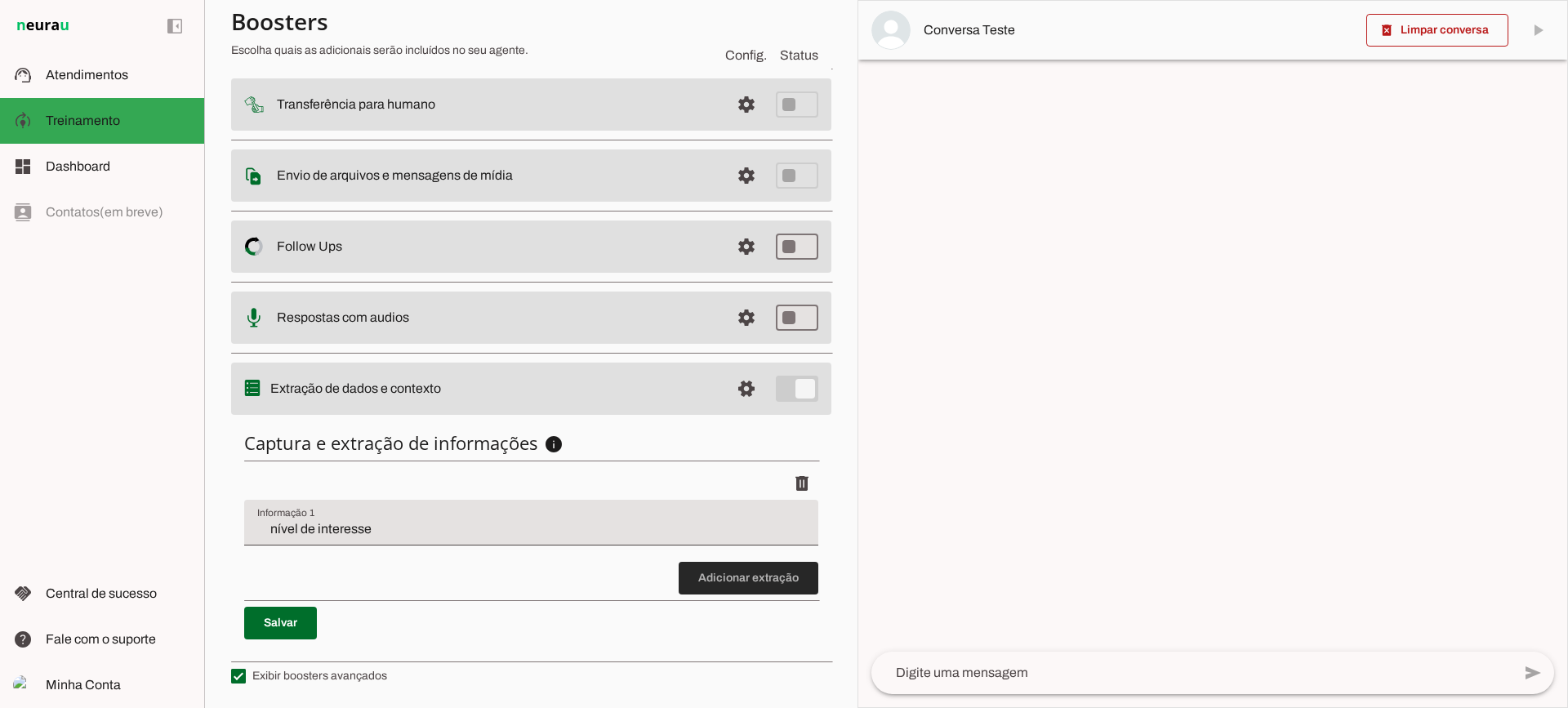
click at [743, 577] on span at bounding box center [749, 578] width 140 height 40
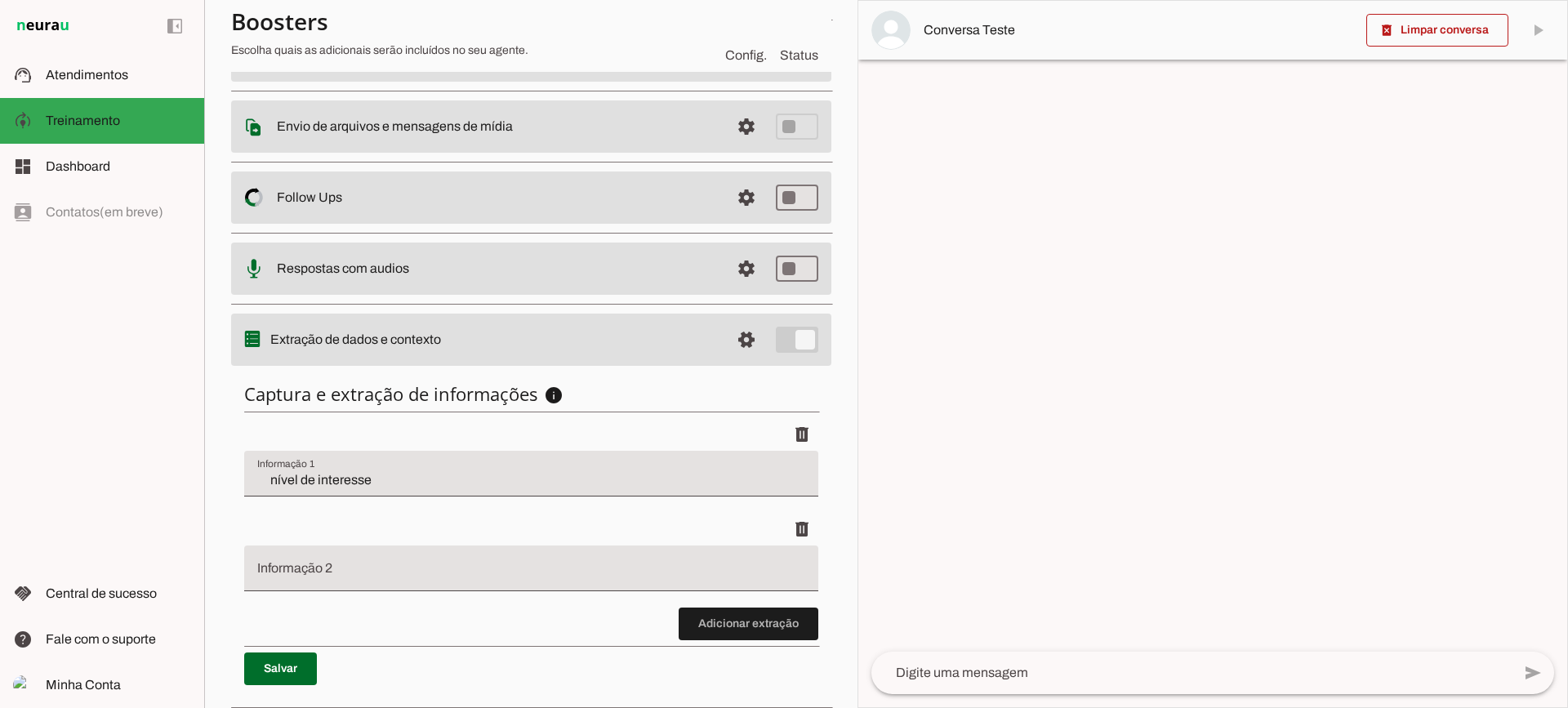
scroll to position [295, 0]
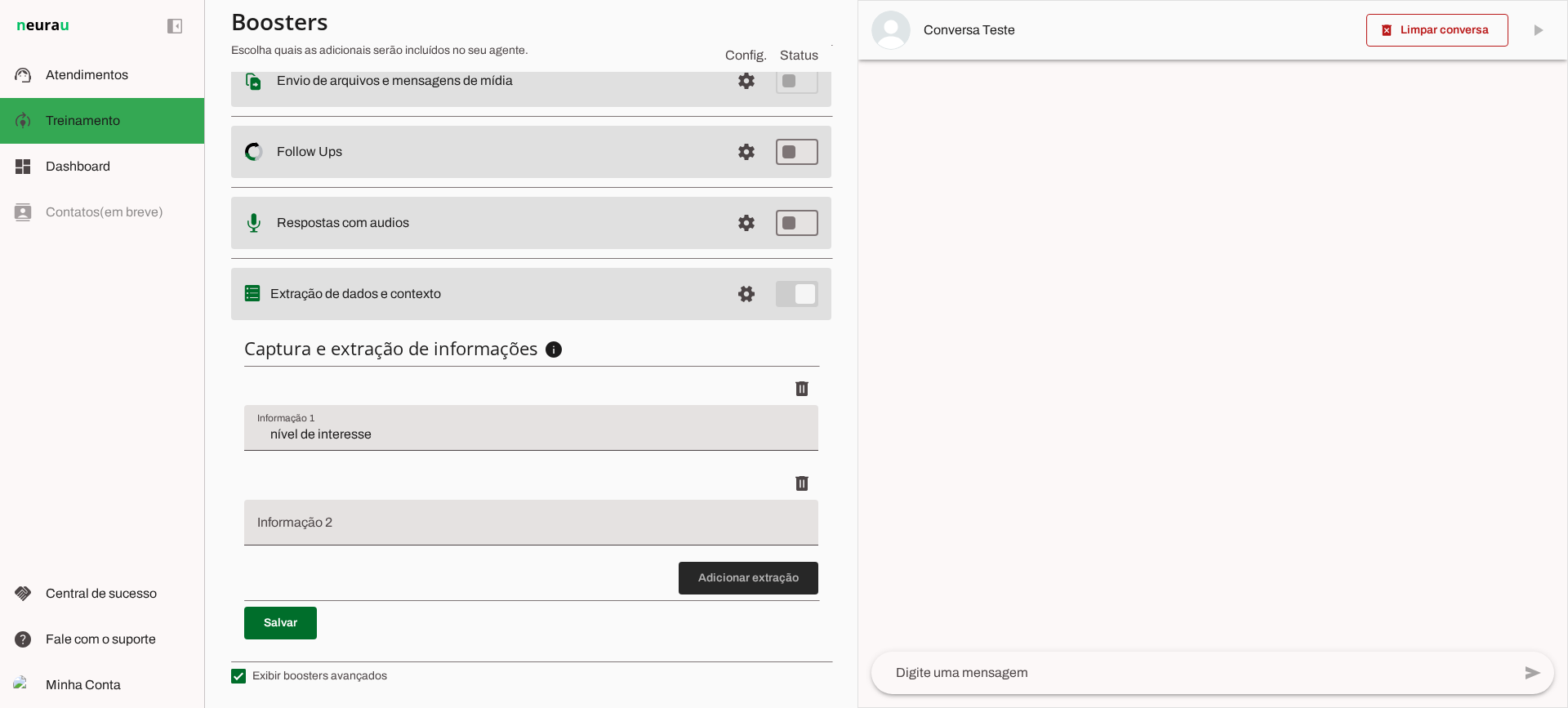
click at [702, 581] on span at bounding box center [749, 578] width 140 height 40
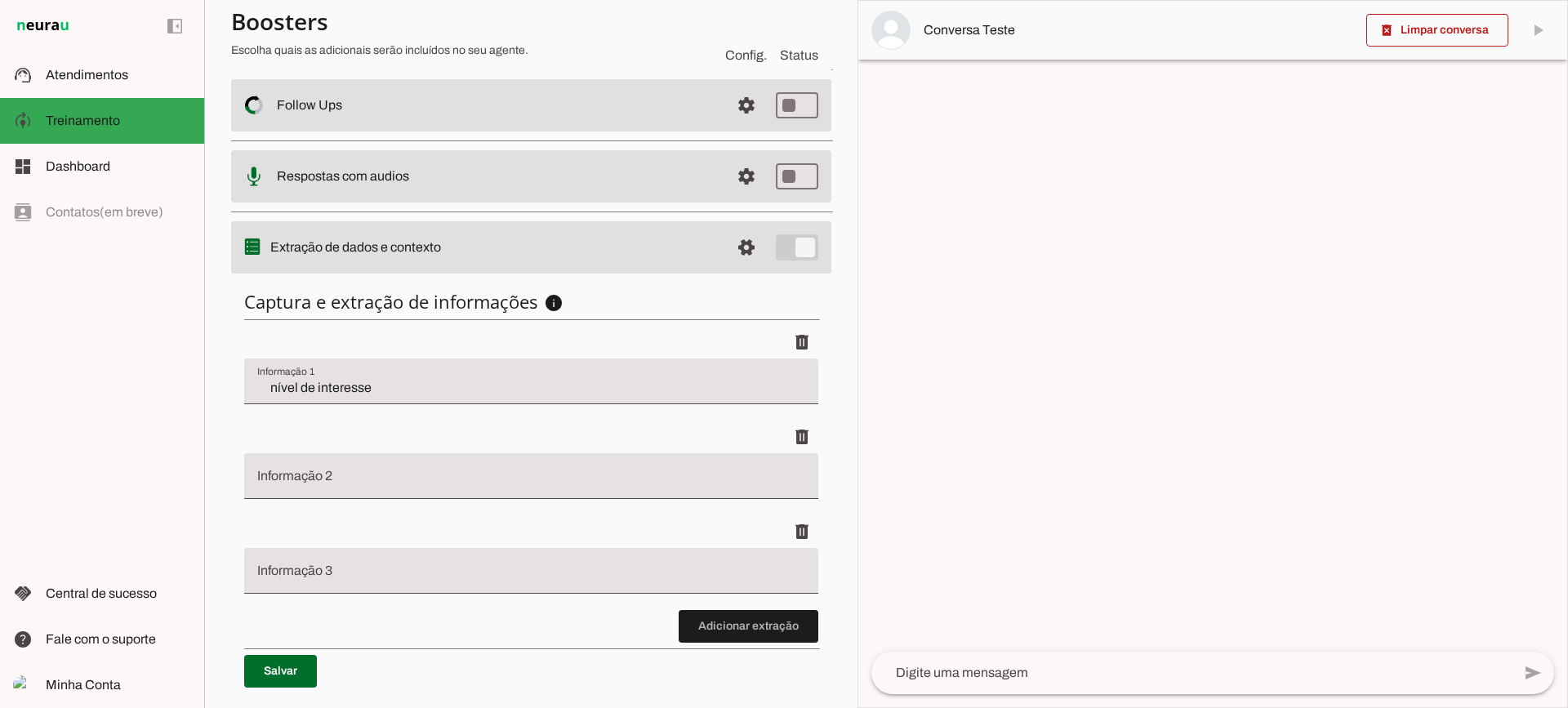
scroll to position [389, 0]
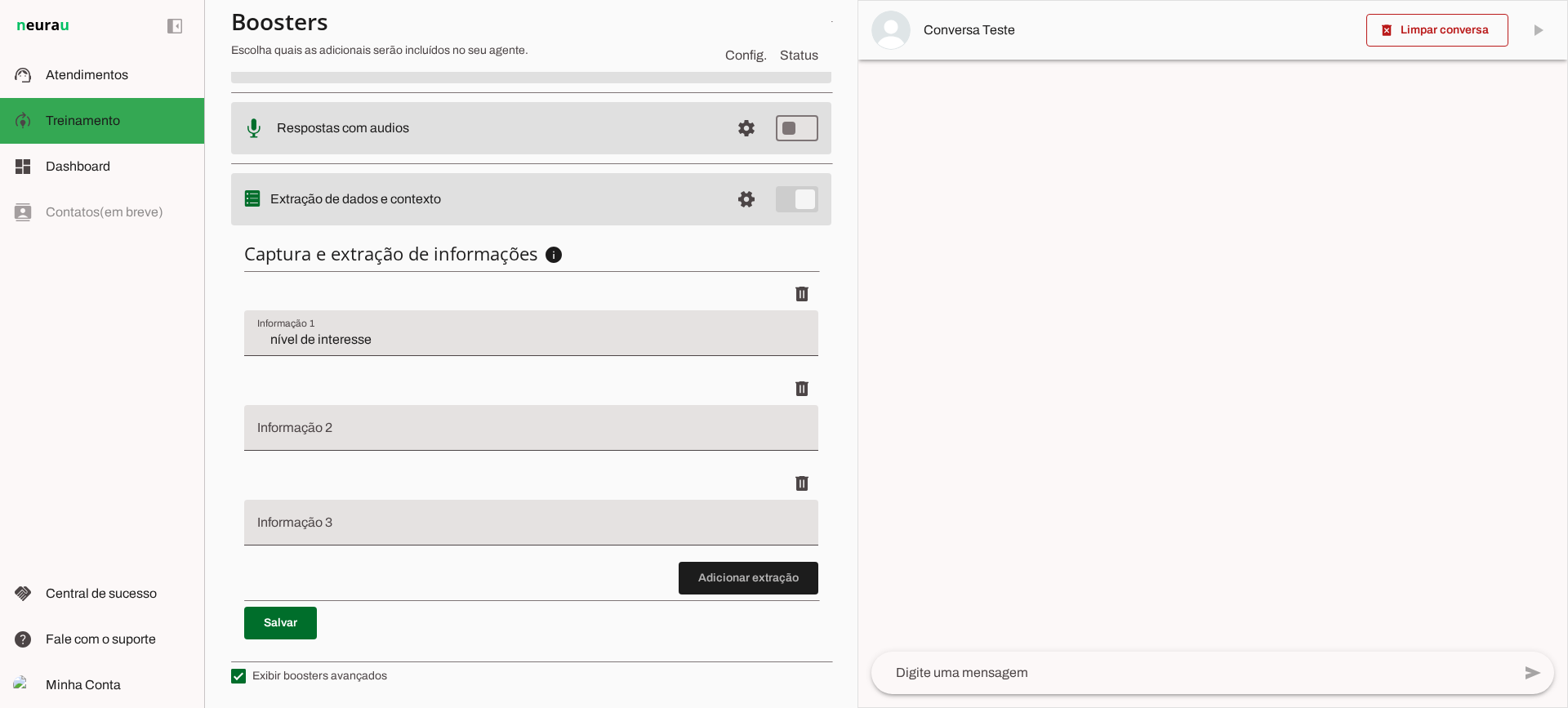
click at [383, 331] on input "nível de interesse" at bounding box center [531, 340] width 548 height 20
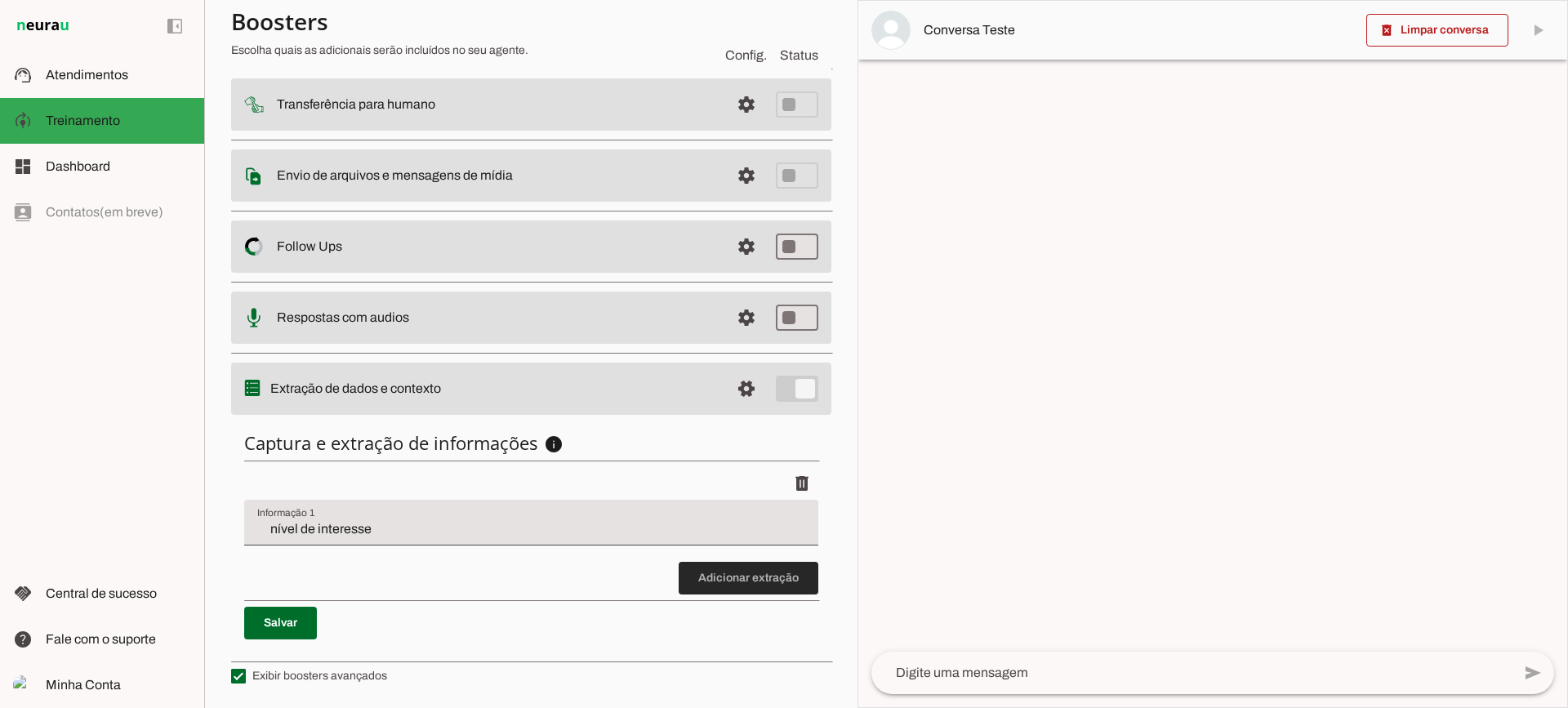
click at [791, 594] on span at bounding box center [749, 578] width 140 height 40
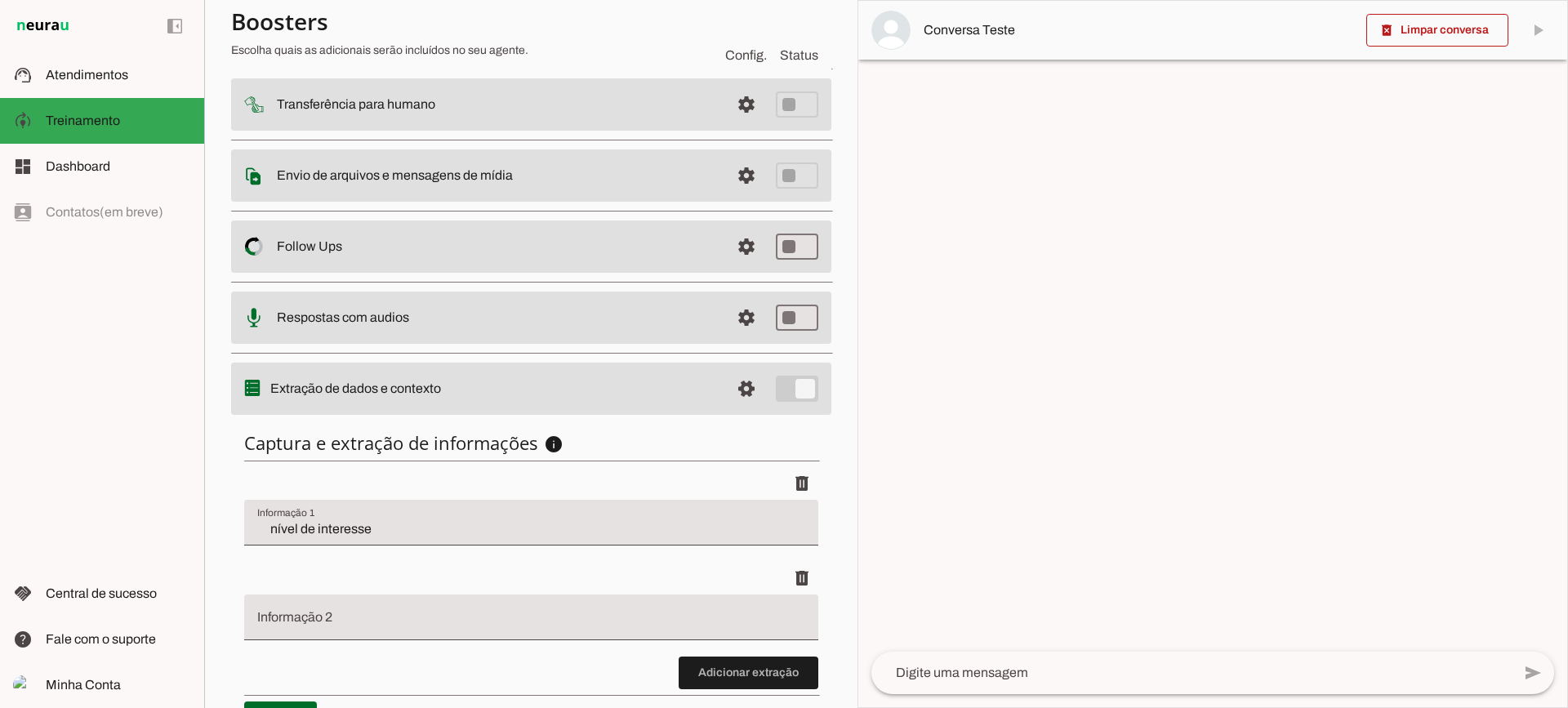
click at [758, 653] on li "delete" at bounding box center [531, 608] width 574 height 95
click at [758, 654] on span at bounding box center [749, 673] width 140 height 40
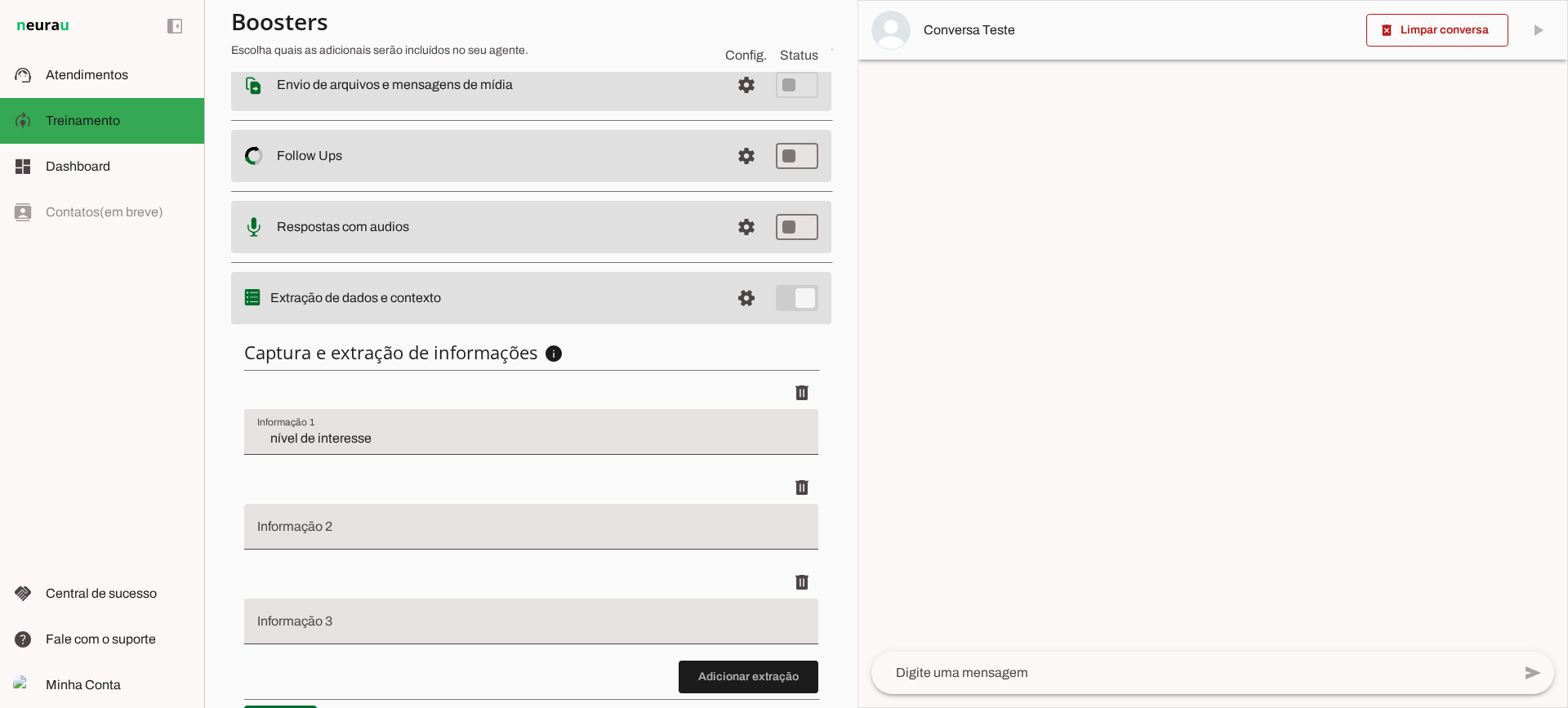
scroll to position [389, 0]
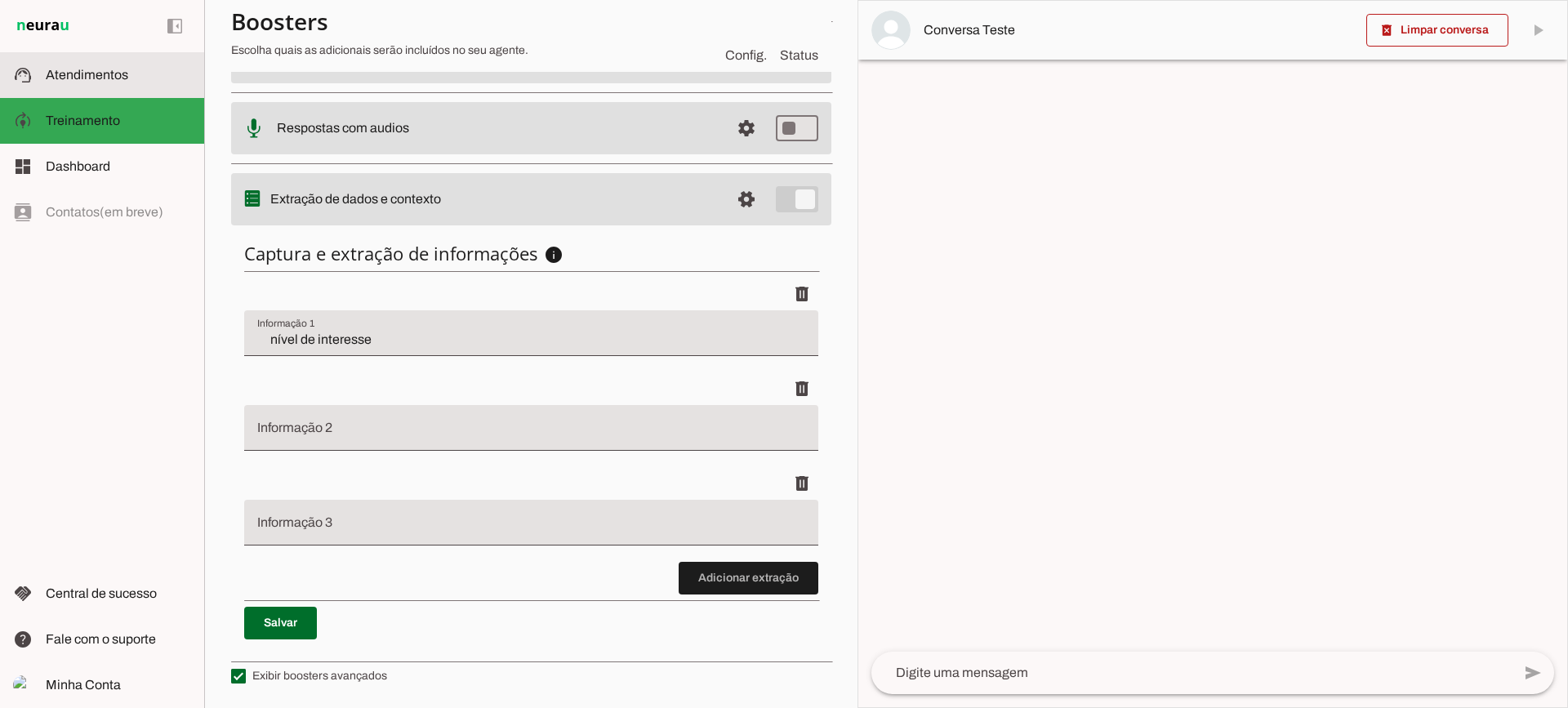
click at [195, 76] on md-item "support_agent Atendimentos Atendimentos" at bounding box center [102, 75] width 204 height 46
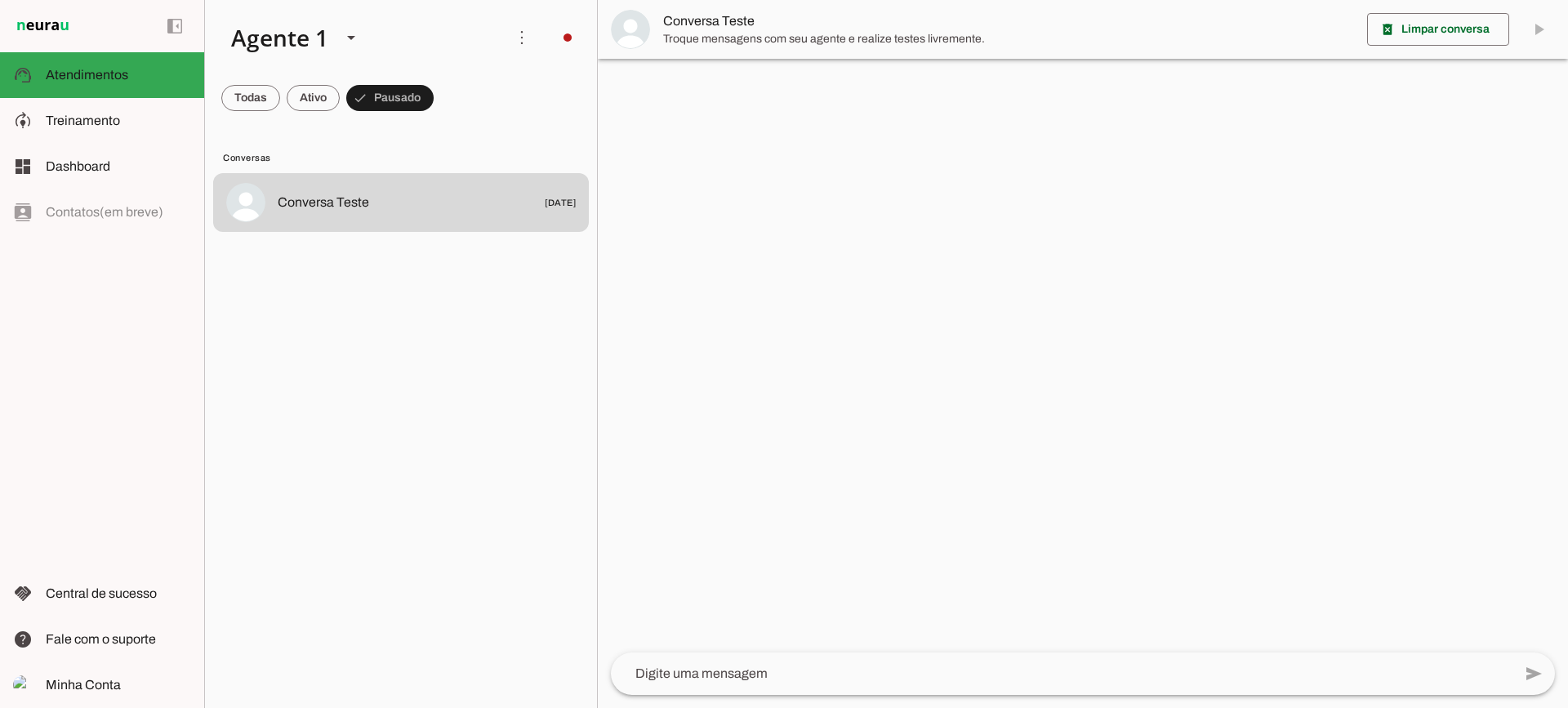
click at [748, 44] on span "Troque mensagens com seu agente e realize testes livremente." at bounding box center [1008, 40] width 691 height 16
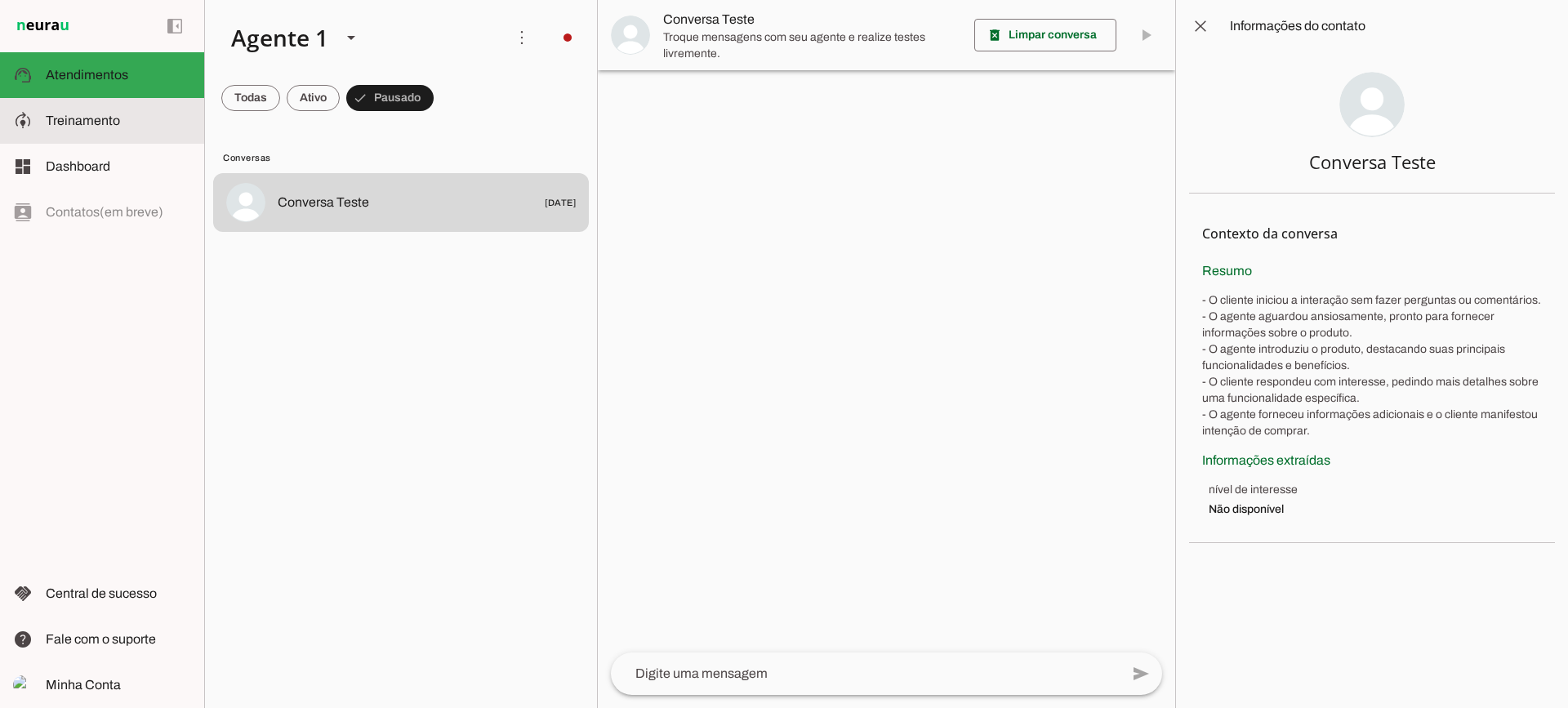
click at [119, 118] on slot at bounding box center [119, 121] width 146 height 20
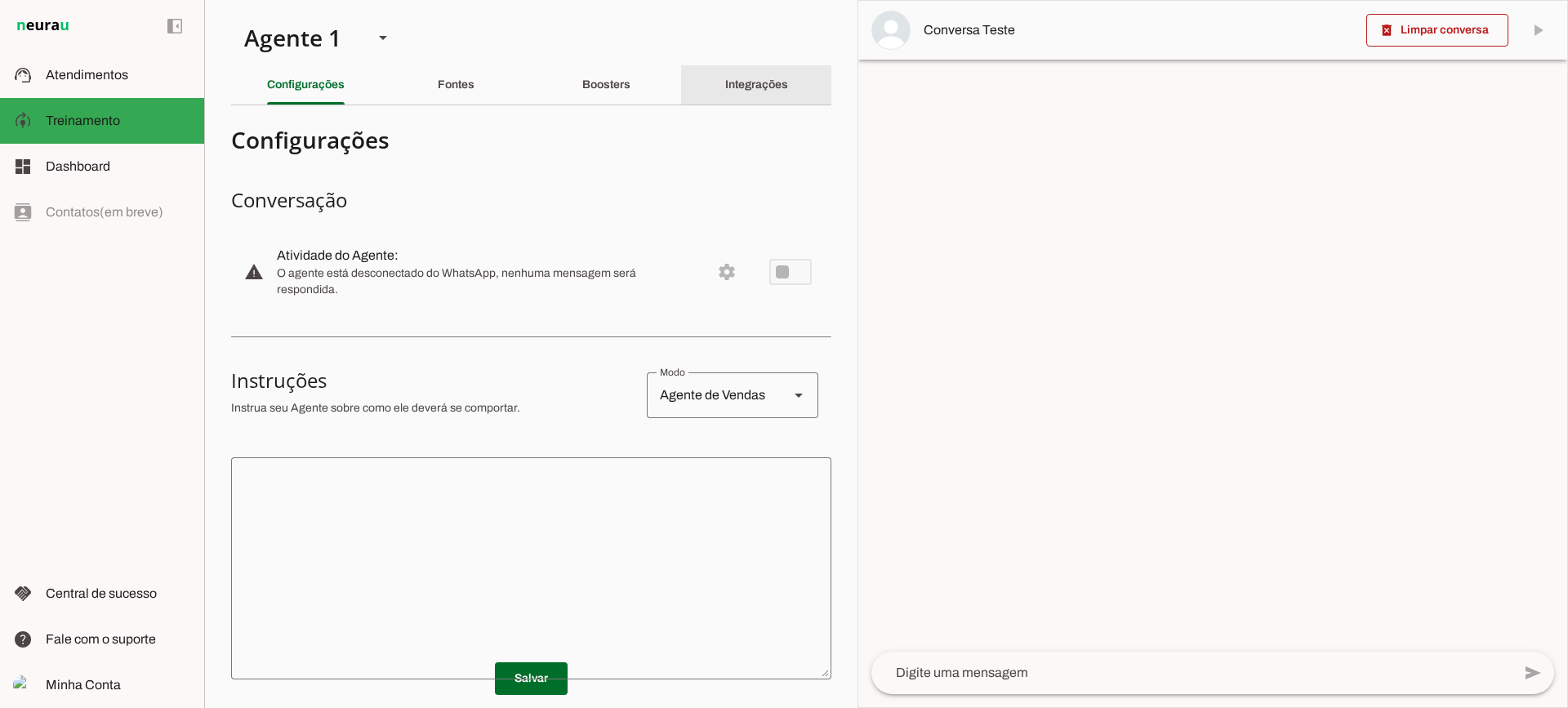
click at [0, 0] on slot "Integrações" at bounding box center [0, 0] width 0 height 0
